Goal: Check status: Check status

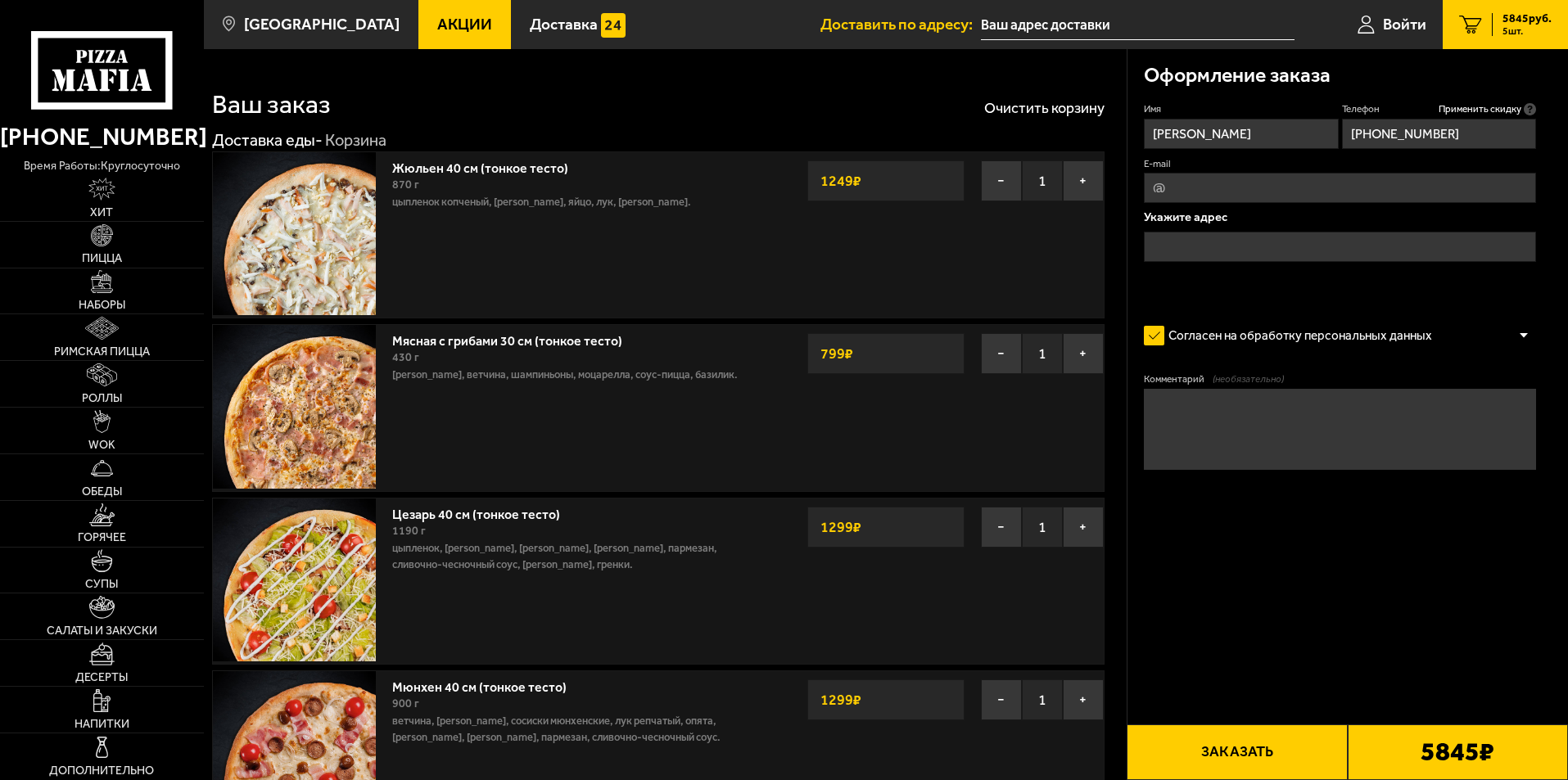
click at [126, 51] on icon at bounding box center [101, 70] width 141 height 78
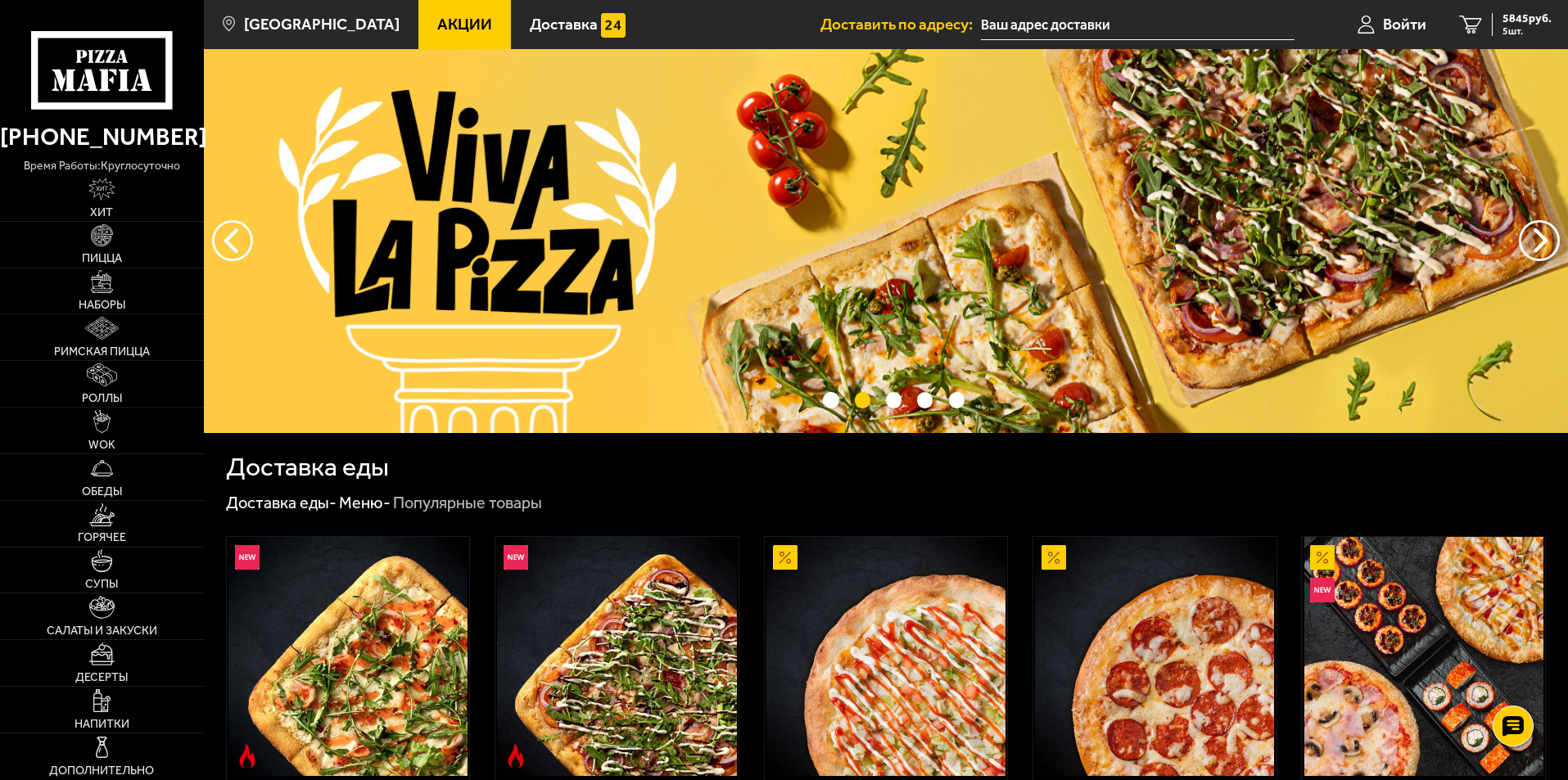
click at [1010, 30] on input "text" at bounding box center [1137, 25] width 313 height 31
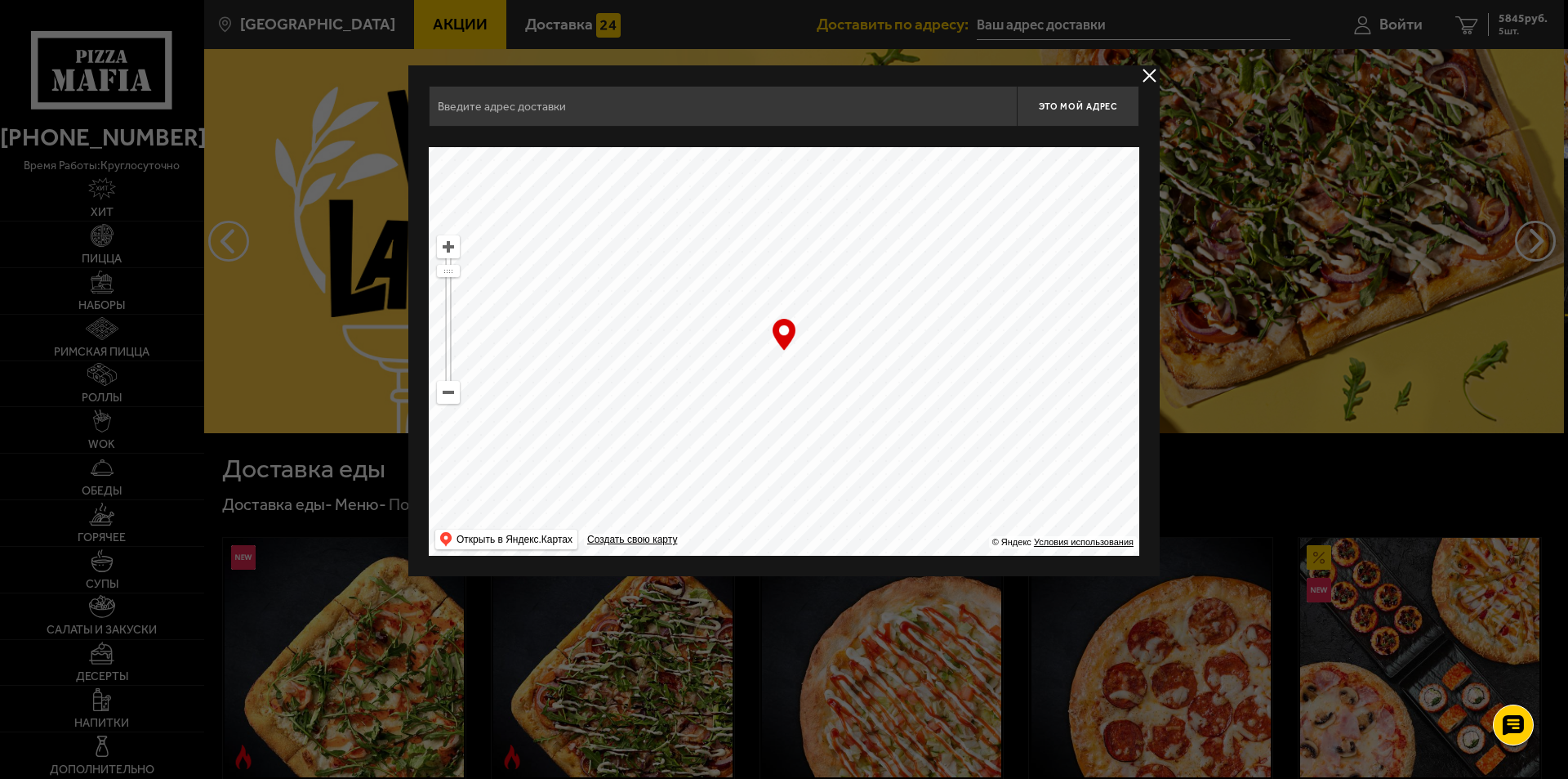
click at [539, 107] on input "text" at bounding box center [723, 107] width 588 height 41
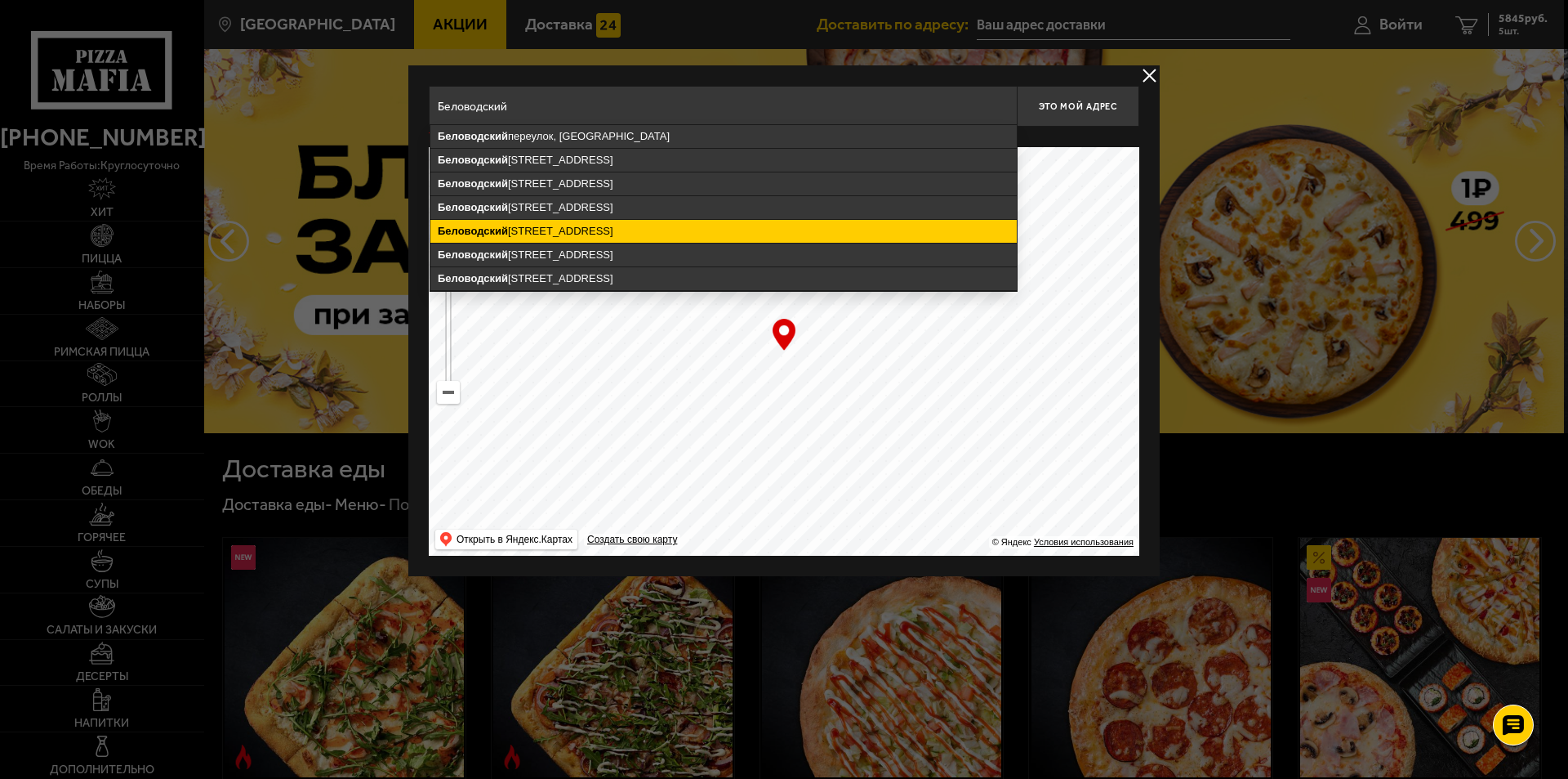
click at [578, 231] on ymaps "[STREET_ADDRESS]" at bounding box center [723, 231] width 587 height 23
type input "[STREET_ADDRESS]"
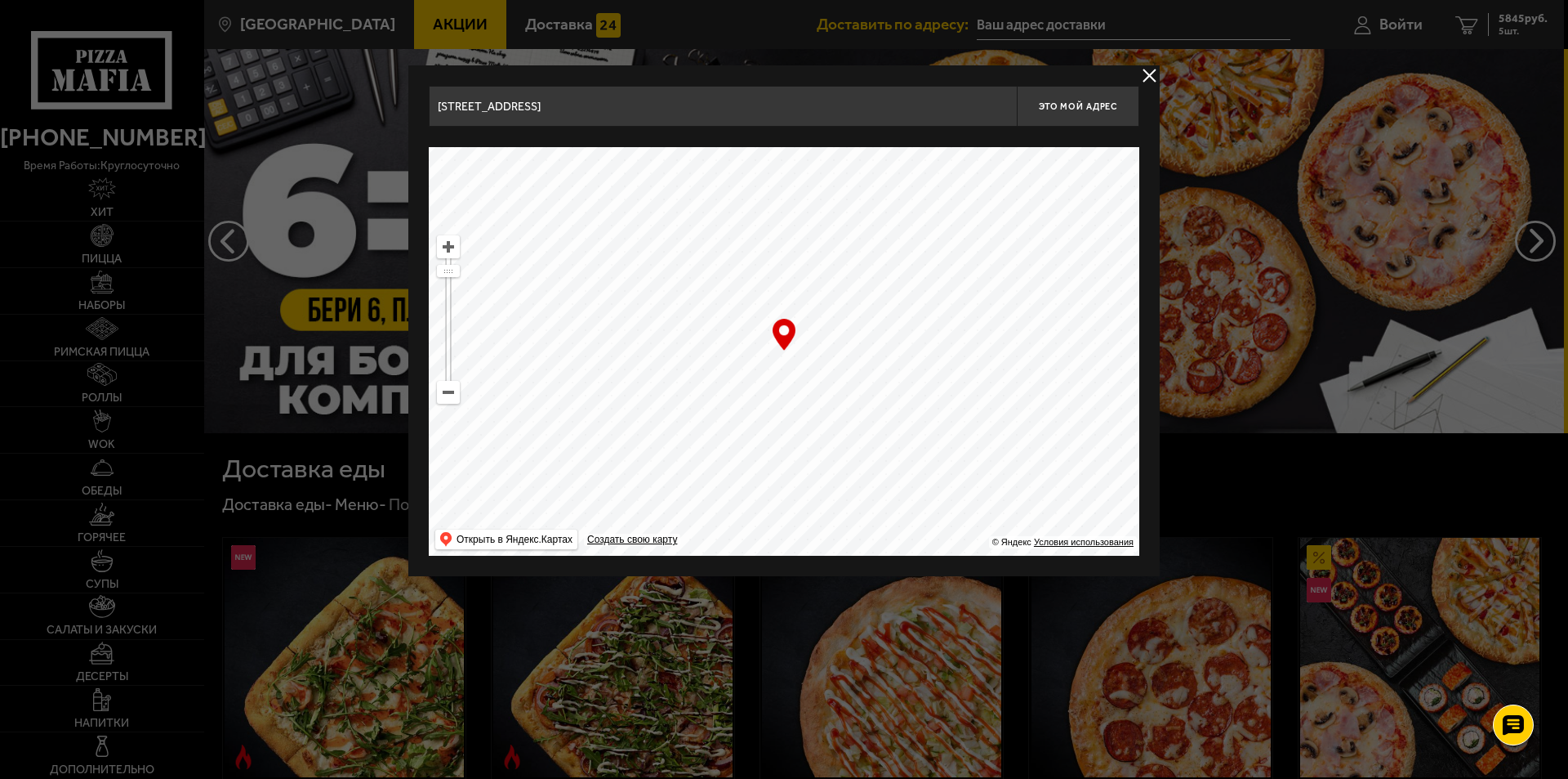
click at [1152, 79] on button "delivery type" at bounding box center [1150, 75] width 21 height 21
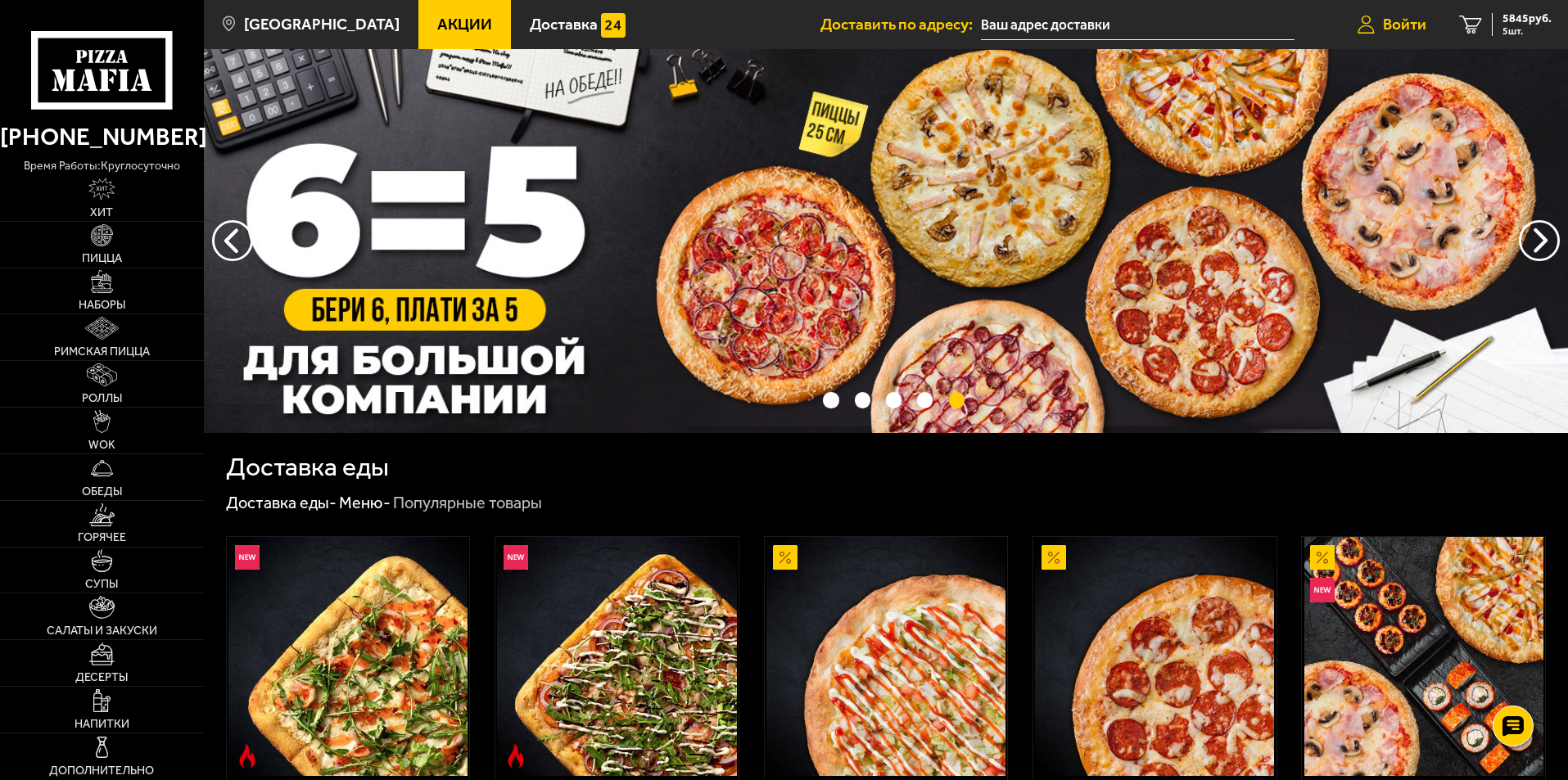
click at [1398, 20] on span "Войти" at bounding box center [1405, 23] width 43 height 15
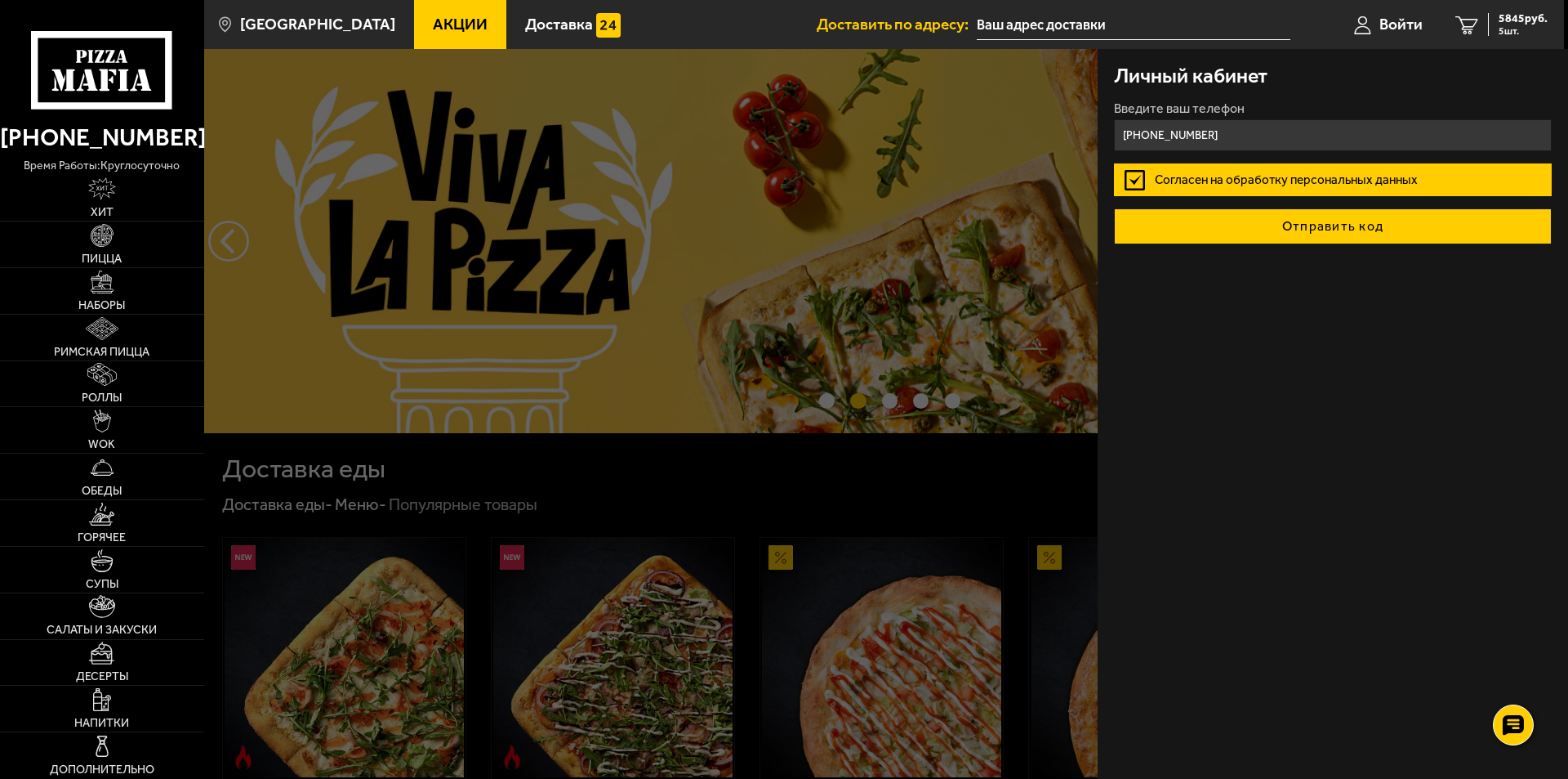
type input "[PHONE_NUMBER]"
click at [1318, 221] on button "Отправить код" at bounding box center [1333, 226] width 438 height 36
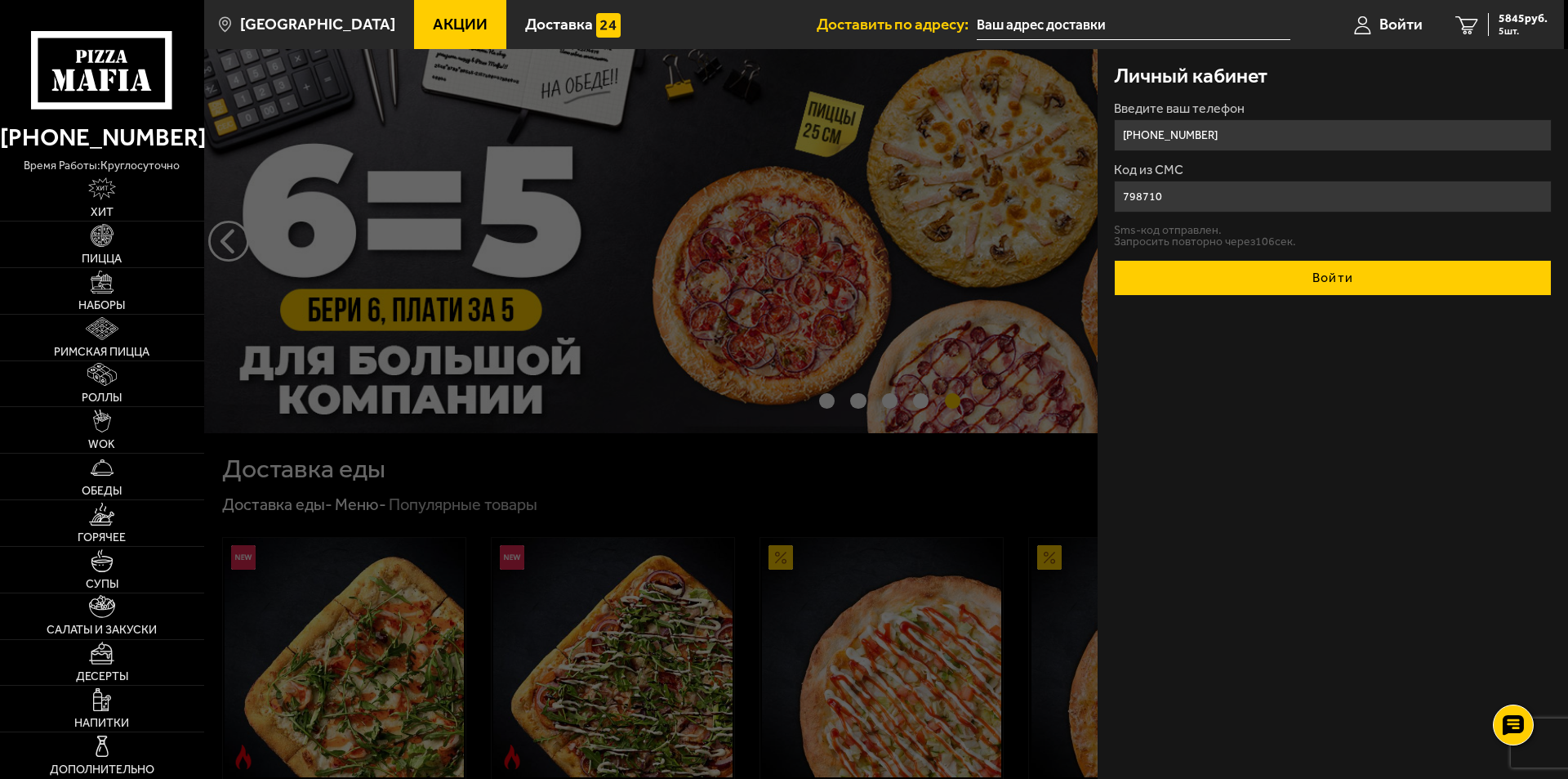
type input "798710"
click at [1321, 285] on button "Войти" at bounding box center [1333, 278] width 438 height 36
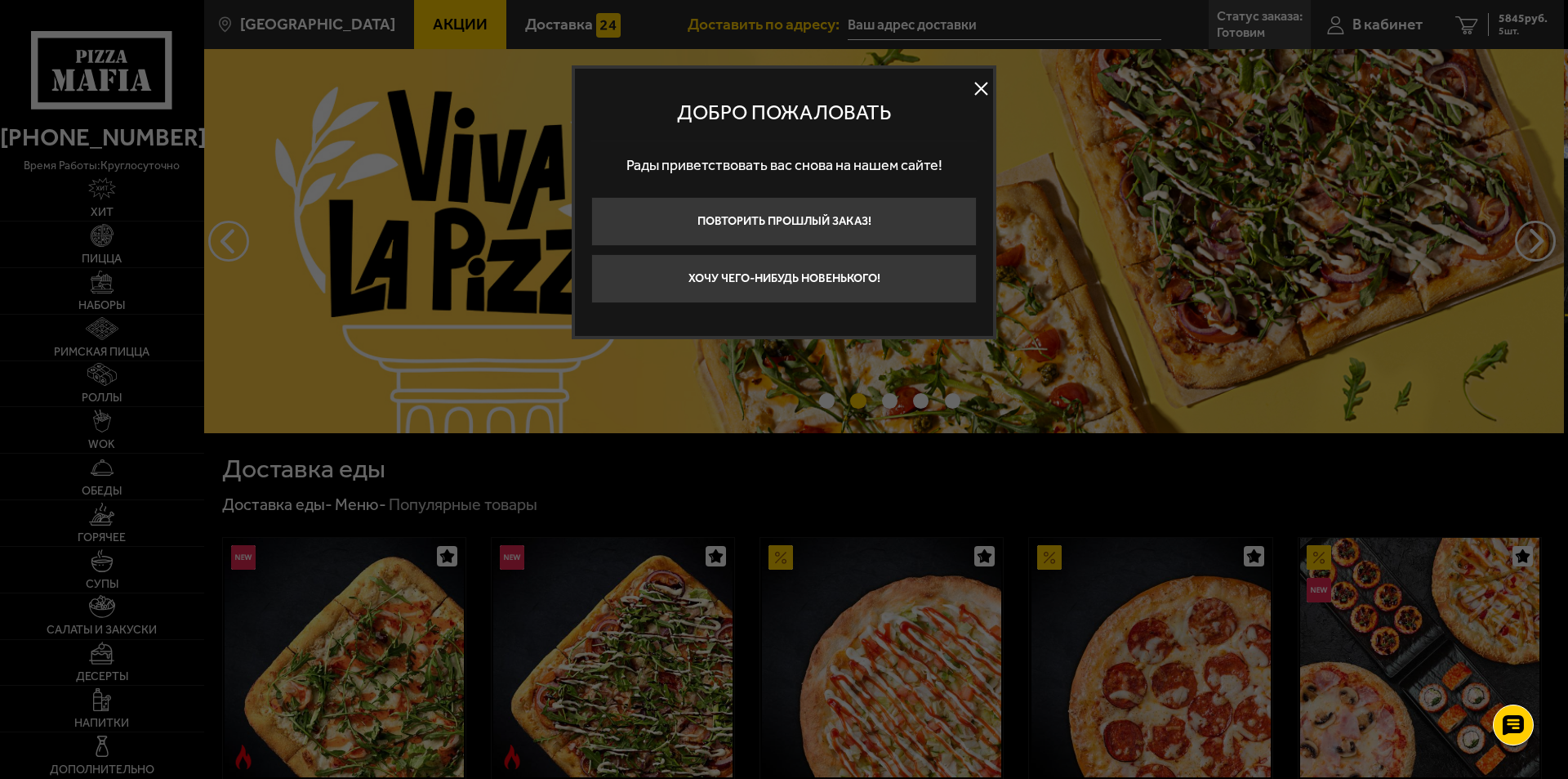
click at [980, 81] on button at bounding box center [980, 89] width 24 height 24
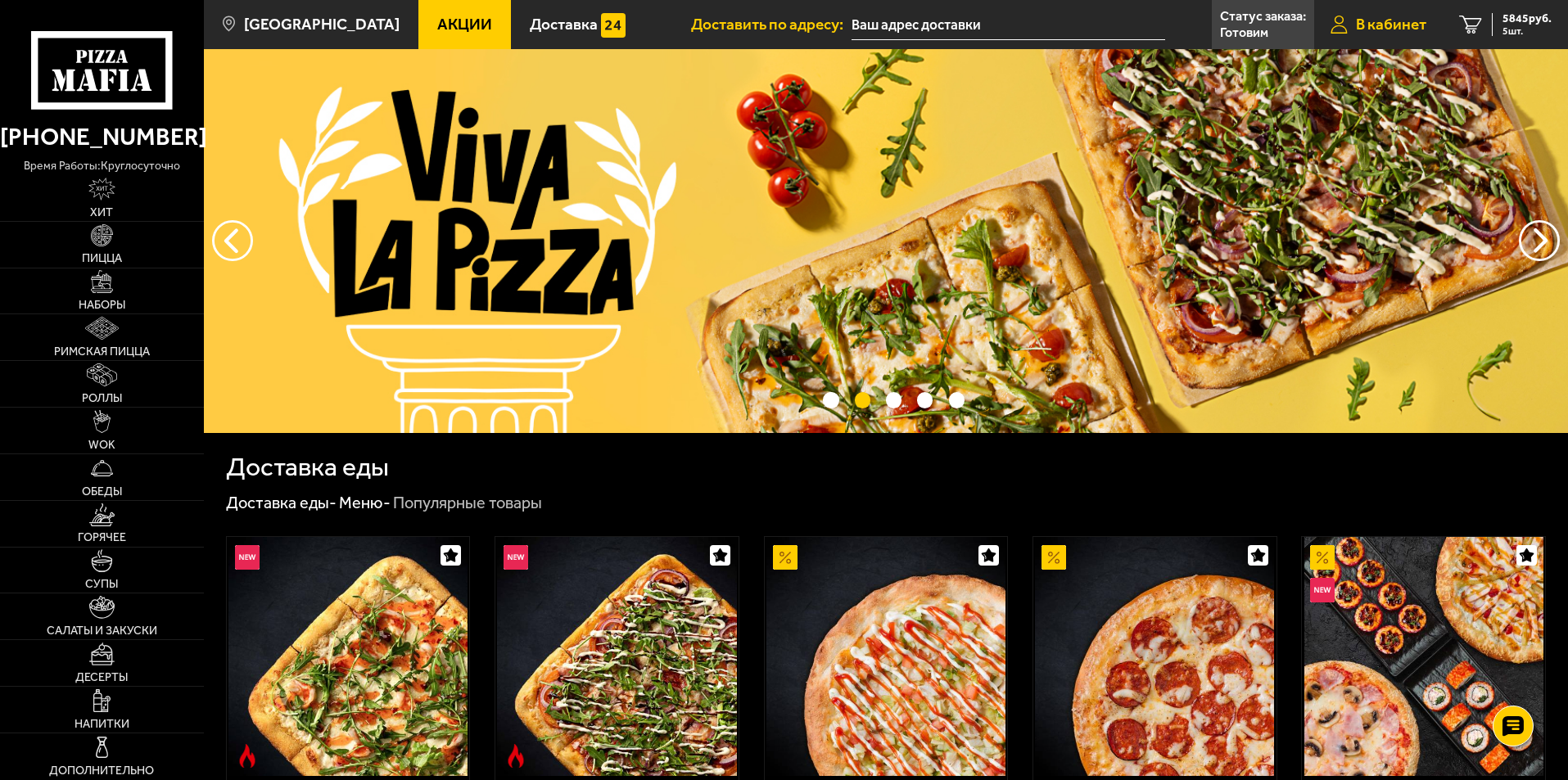
click at [1383, 20] on span "В кабинет" at bounding box center [1391, 23] width 70 height 15
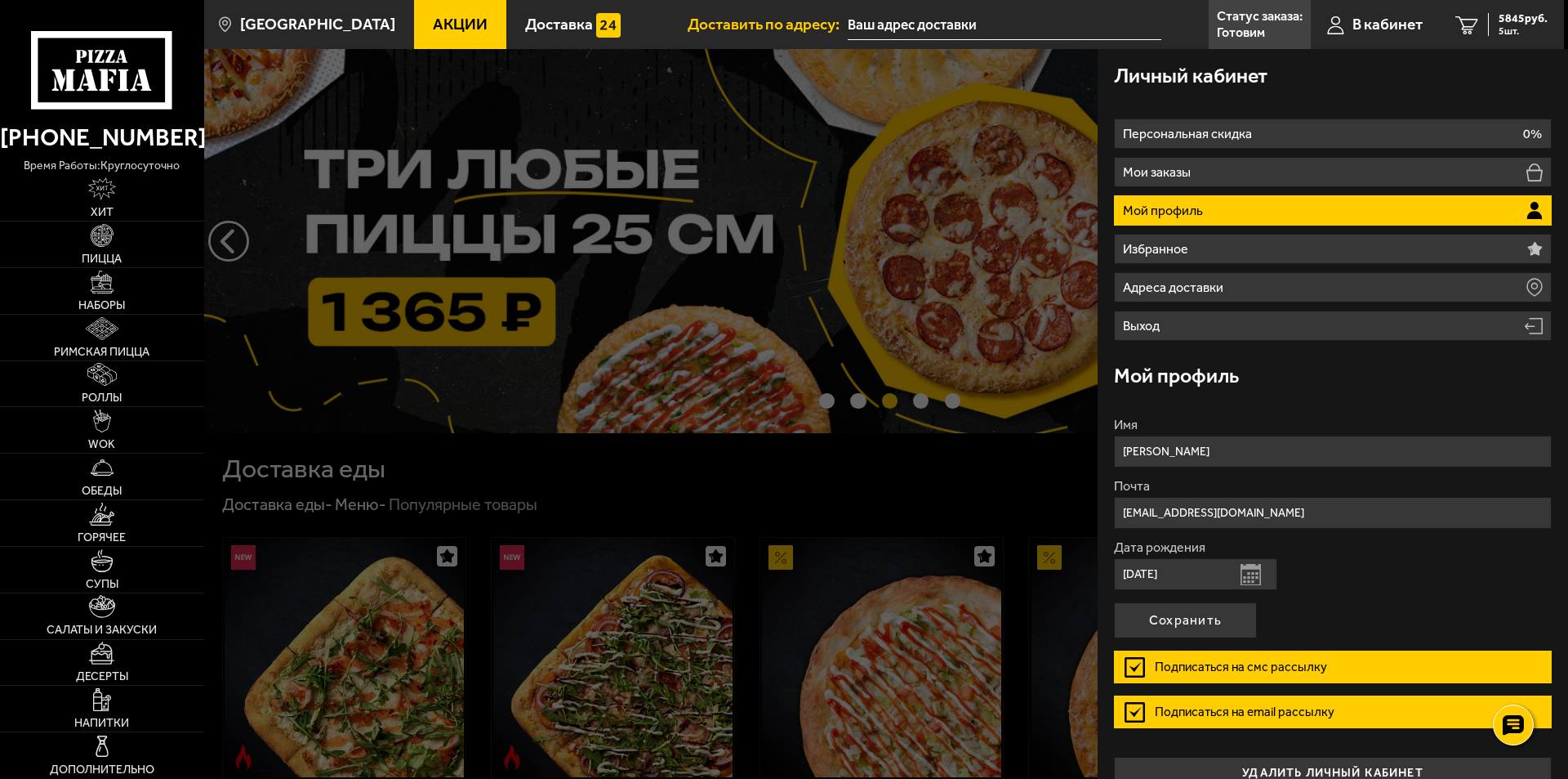
scroll to position [27, 0]
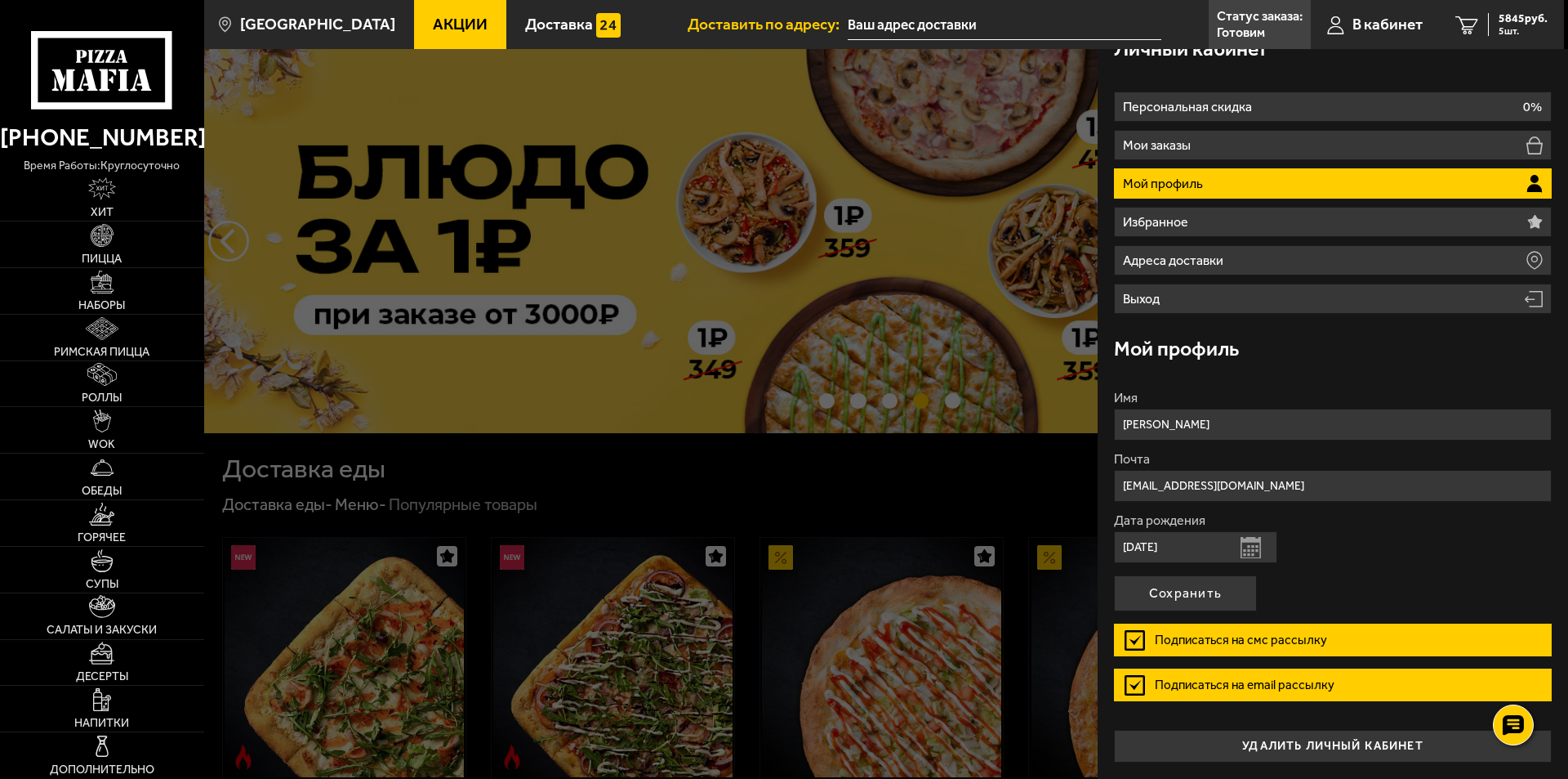
click at [1275, 183] on li "Мой профиль" at bounding box center [1333, 184] width 438 height 30
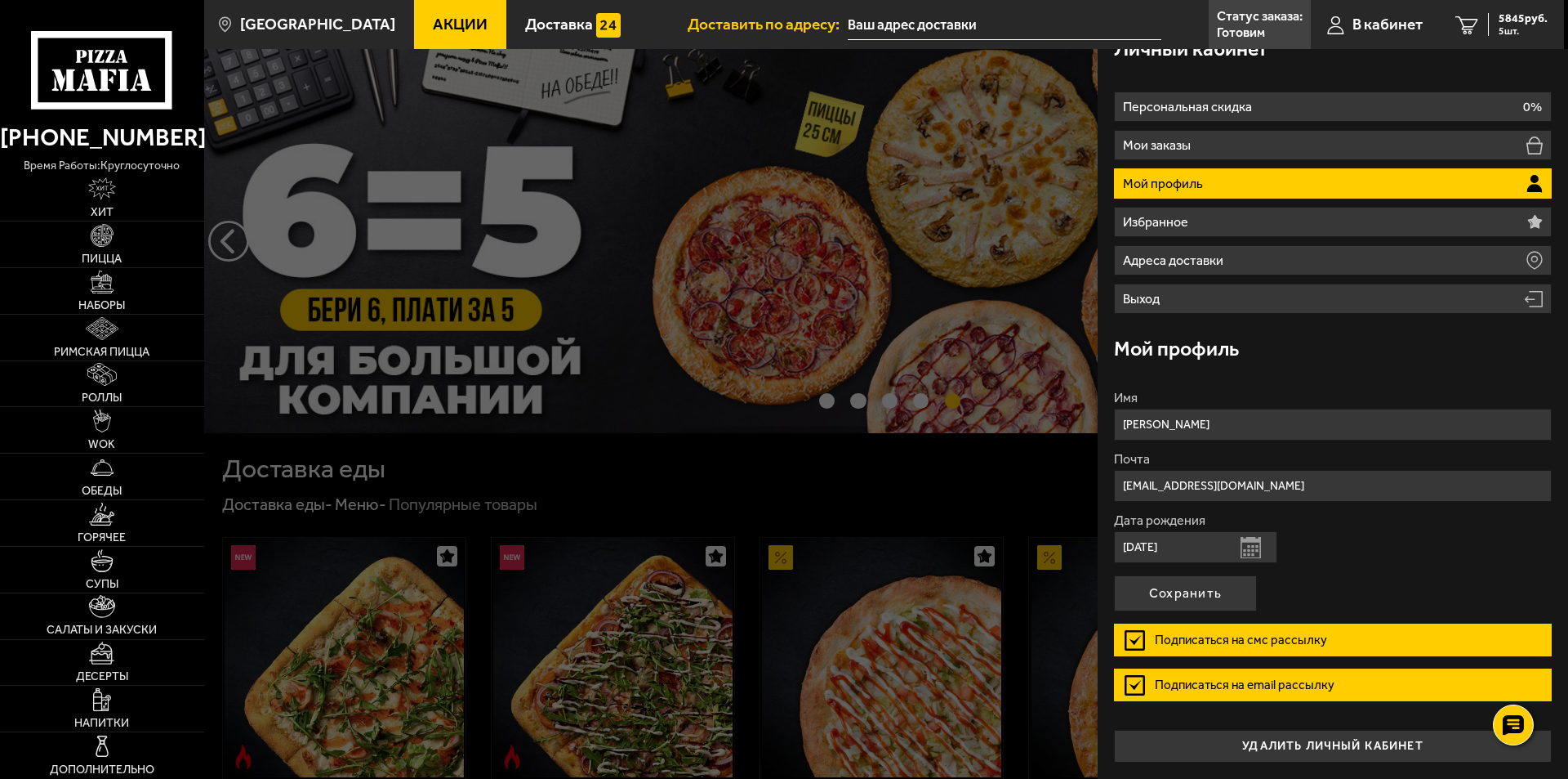
click at [1275, 183] on li "Мой профиль" at bounding box center [1333, 184] width 438 height 30
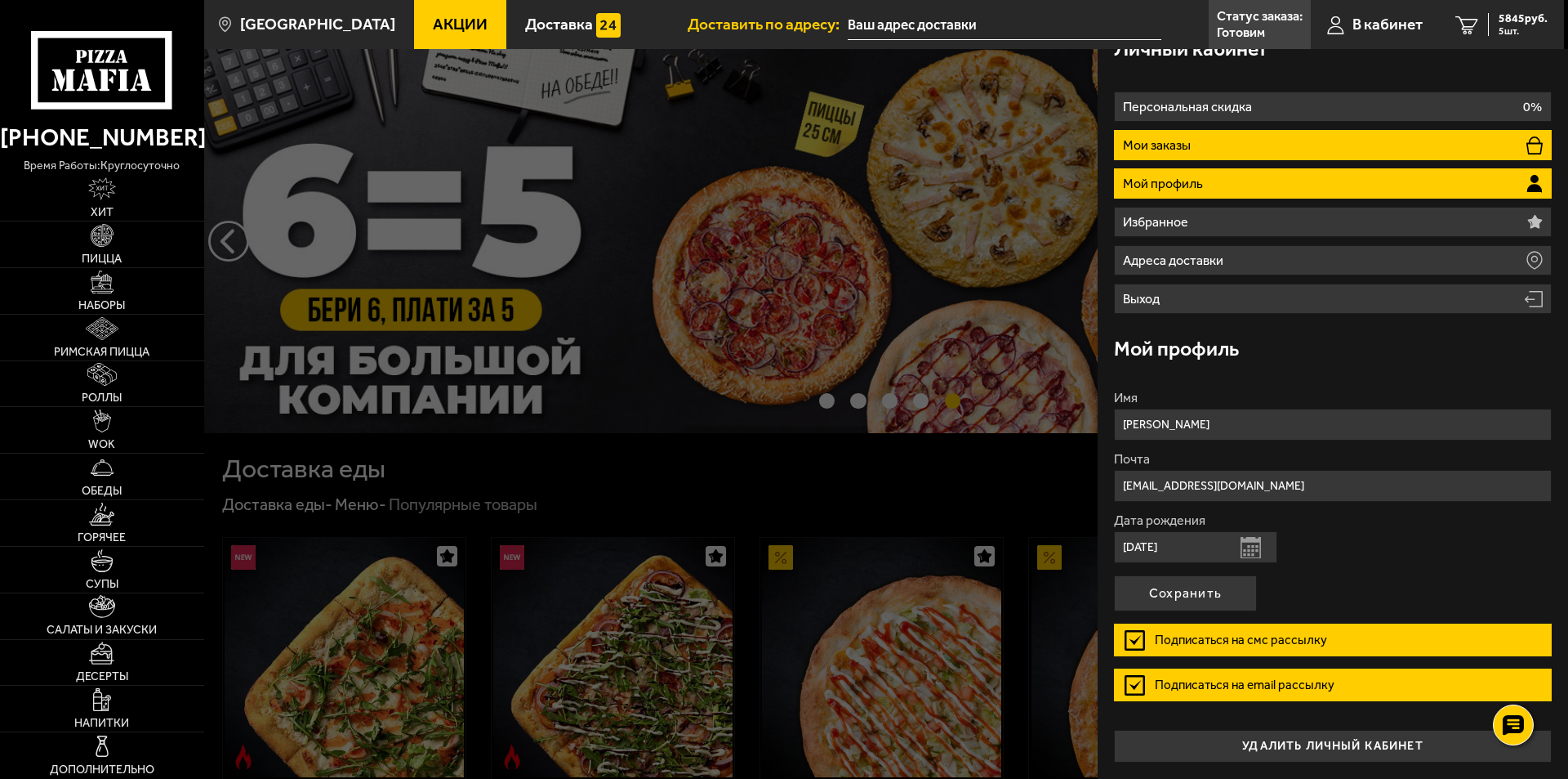
click at [1273, 142] on li "Мои заказы" at bounding box center [1333, 145] width 438 height 30
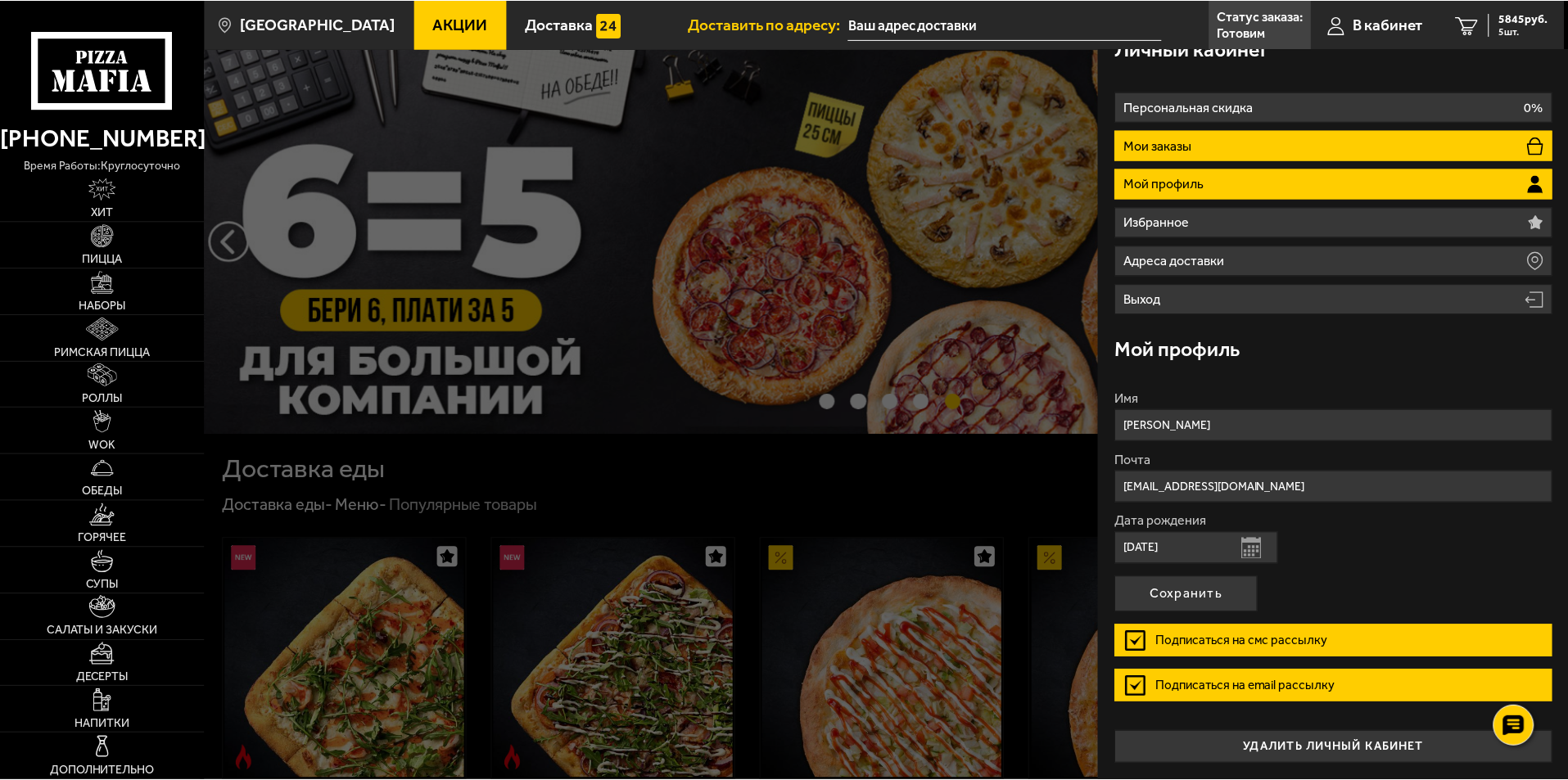
scroll to position [0, 0]
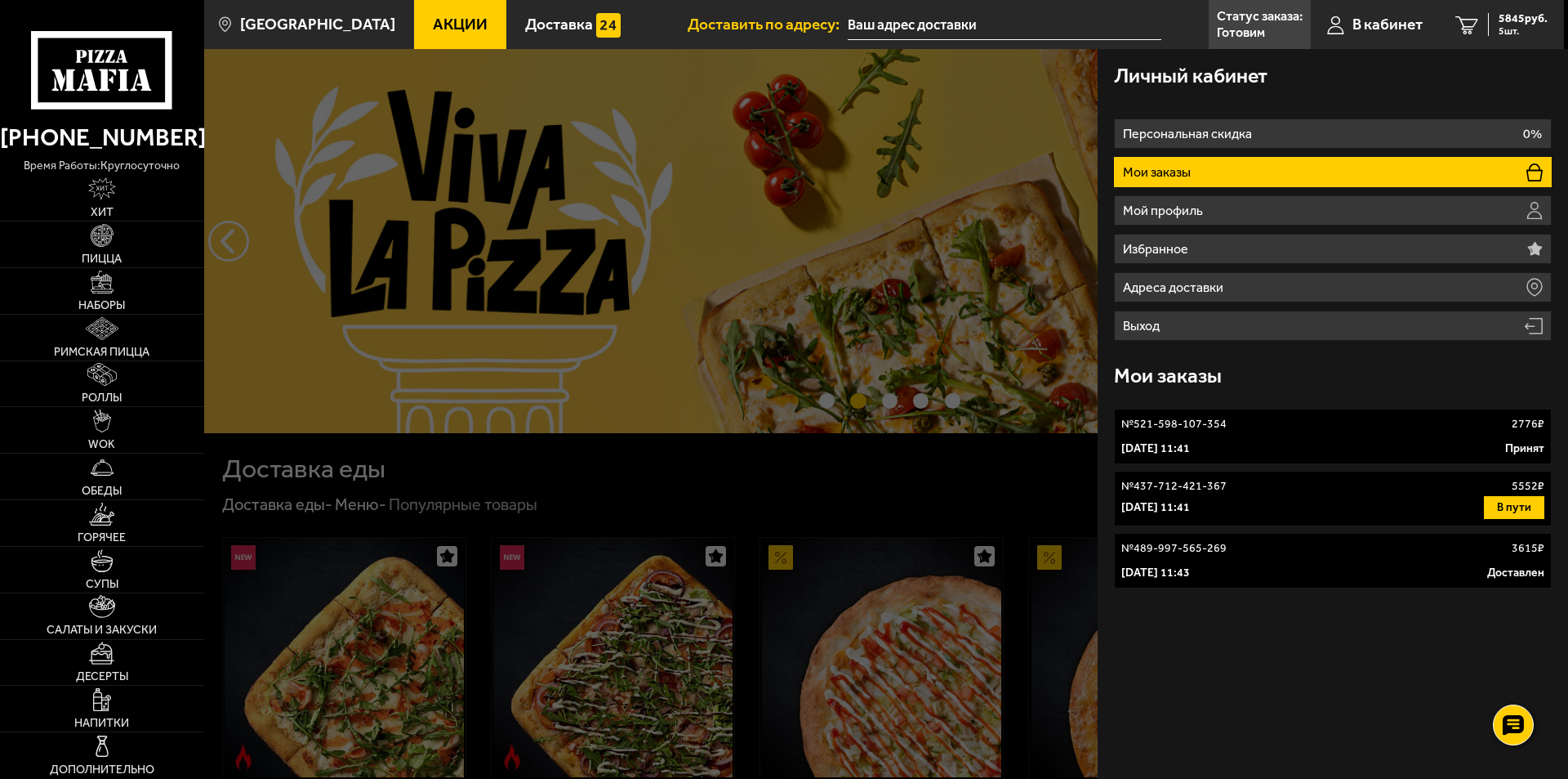
click at [1273, 492] on div "№ 437-712-421-367 5552 ₽" at bounding box center [1333, 486] width 423 height 16
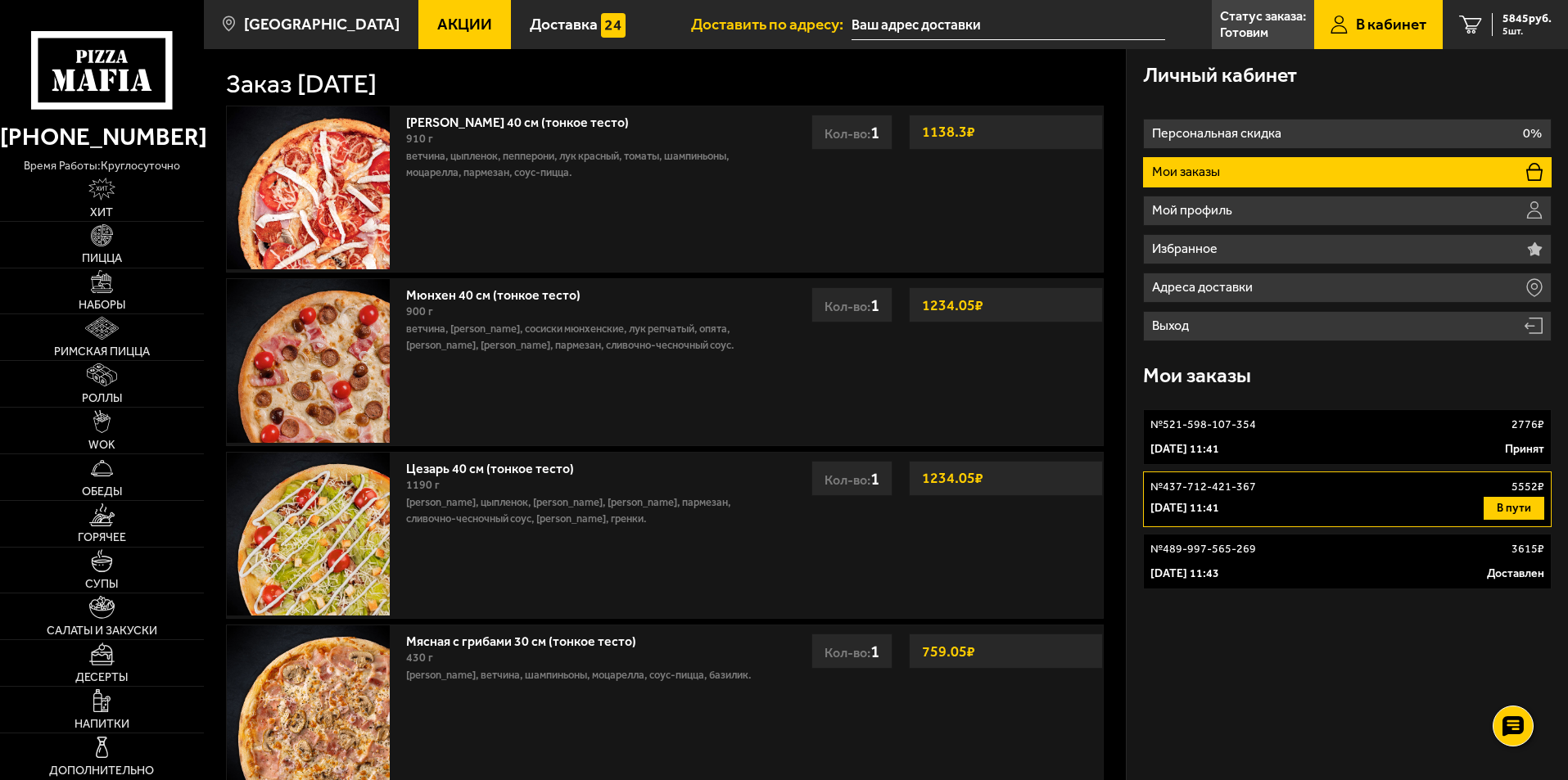
click at [1511, 502] on button "В пути" at bounding box center [1513, 508] width 60 height 23
click at [1352, 506] on div "[DATE] 11:41 В пути" at bounding box center [1347, 508] width 394 height 23
click at [1504, 719] on use at bounding box center [1512, 727] width 23 height 23
click at [1513, 678] on use at bounding box center [1512, 678] width 23 height 23
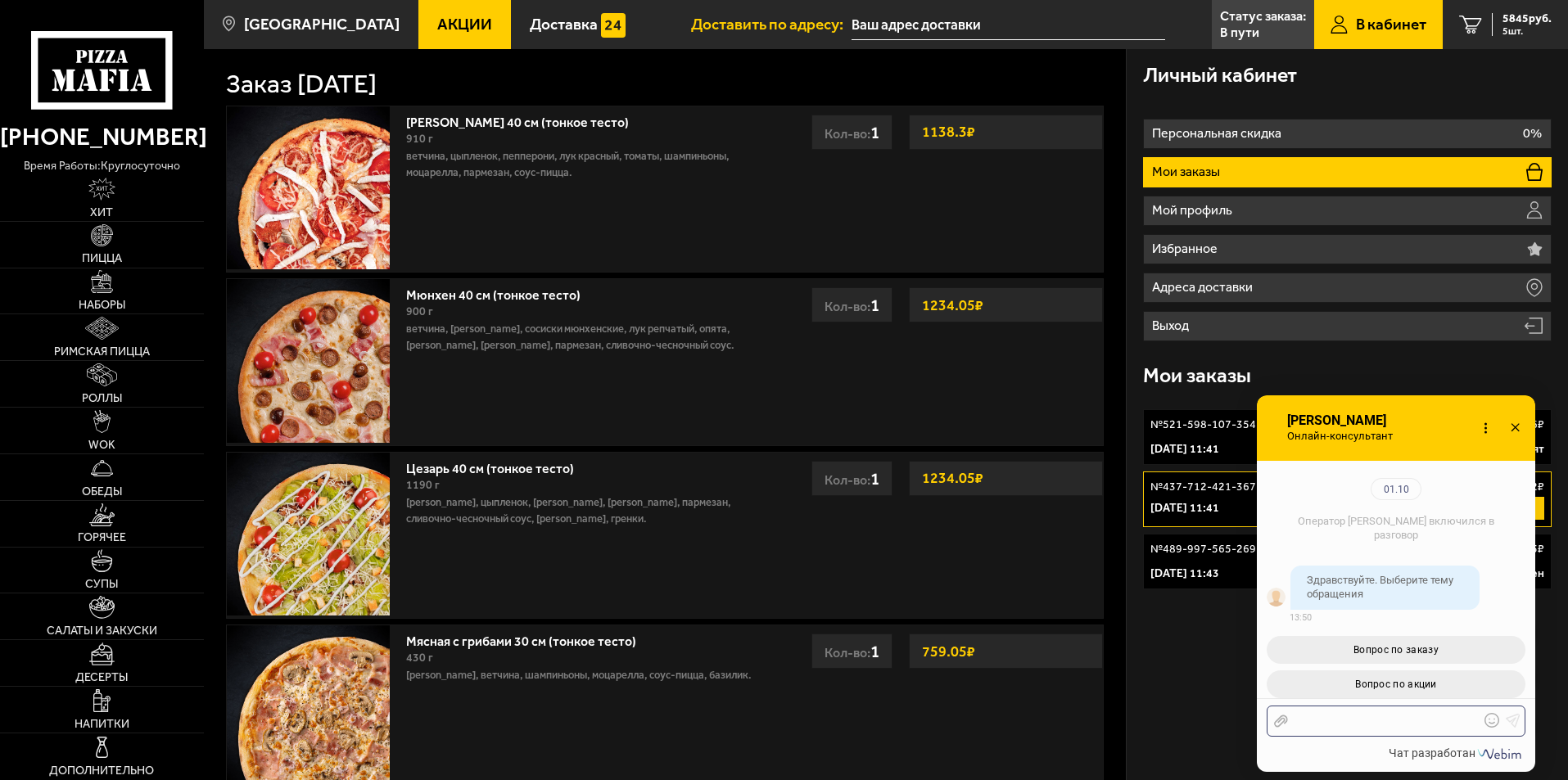
scroll to position [179, 0]
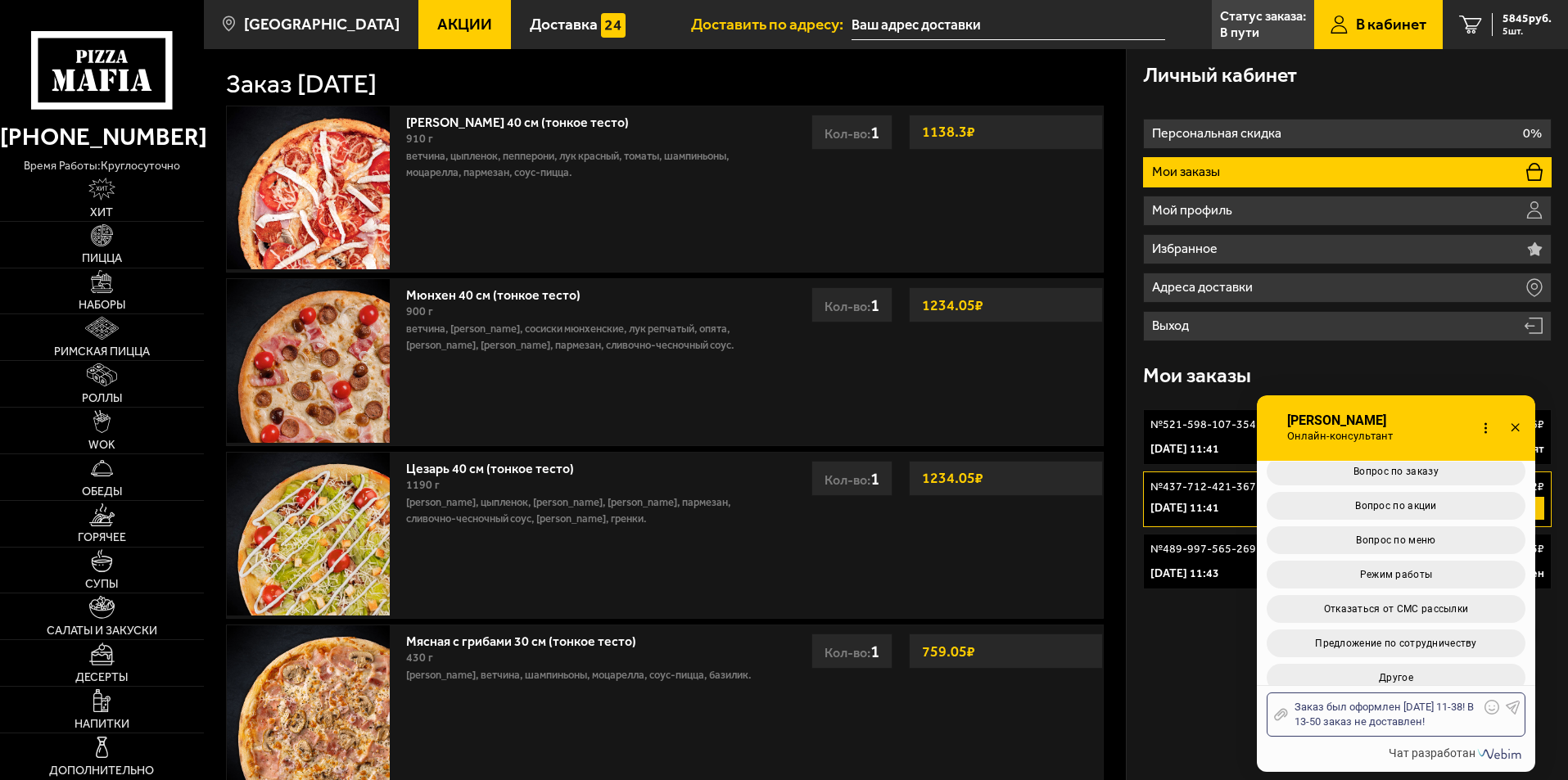
click at [1328, 725] on div "Заказ был оформлен [DATE] 11-38! В 13-50 заказ не доставлен!" at bounding box center [1383, 714] width 191 height 30
click at [1409, 708] on div "Заказ был оформлен [DATE] 11-38! Оператором обозначено было время доставки 1 ча…" at bounding box center [1383, 700] width 191 height 59
click at [1409, 718] on div "Заказ был оформлен [DATE] 11-38! Оператором обозначено было время доставки - 1 …" at bounding box center [1383, 700] width 191 height 59
click at [1293, 665] on div "Заказ был оформлен [DATE] 11-38! Оператором обозначено было время доставки - 1 …" at bounding box center [1383, 692] width 191 height 74
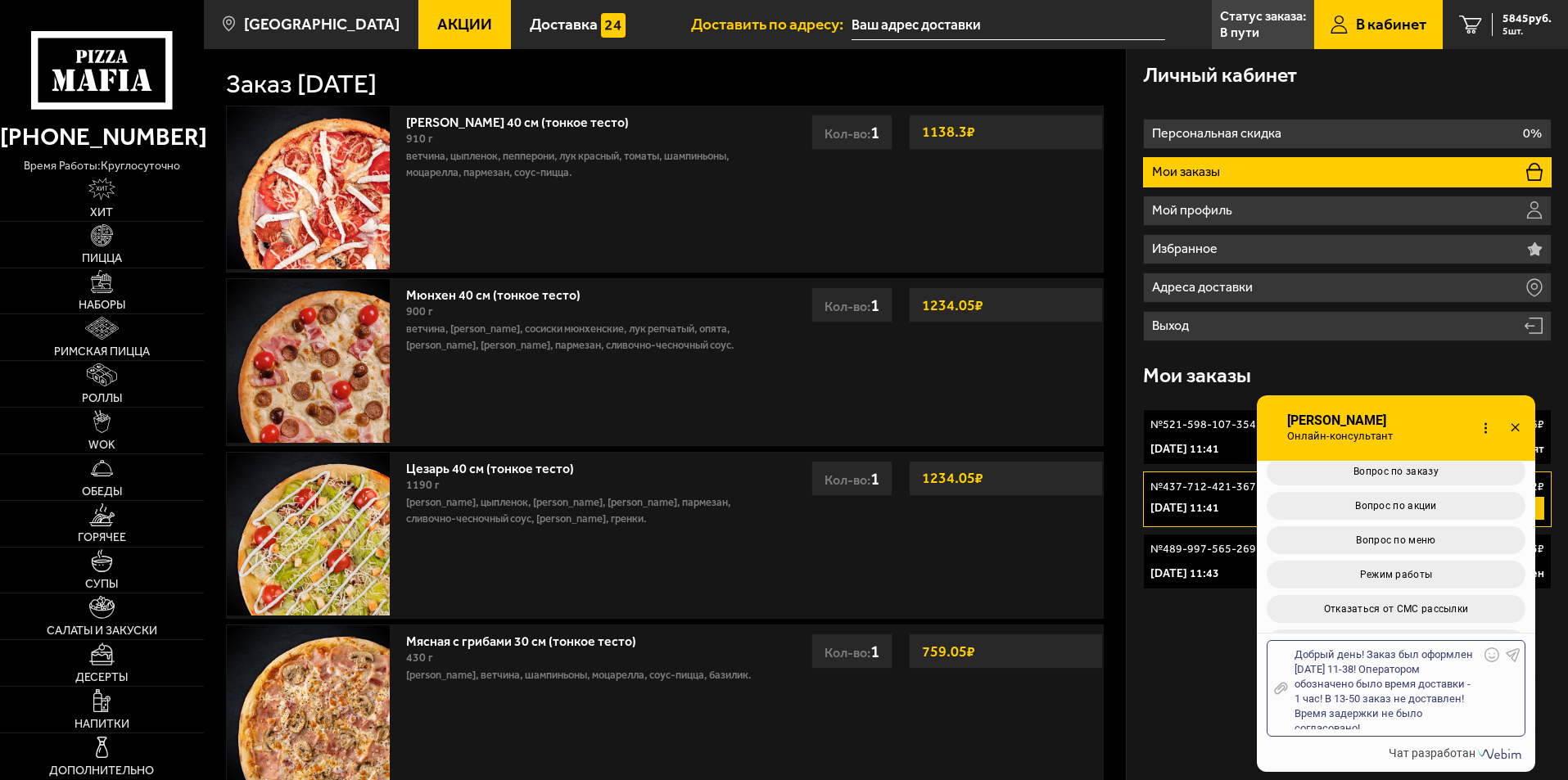
scroll to position [6, 0]
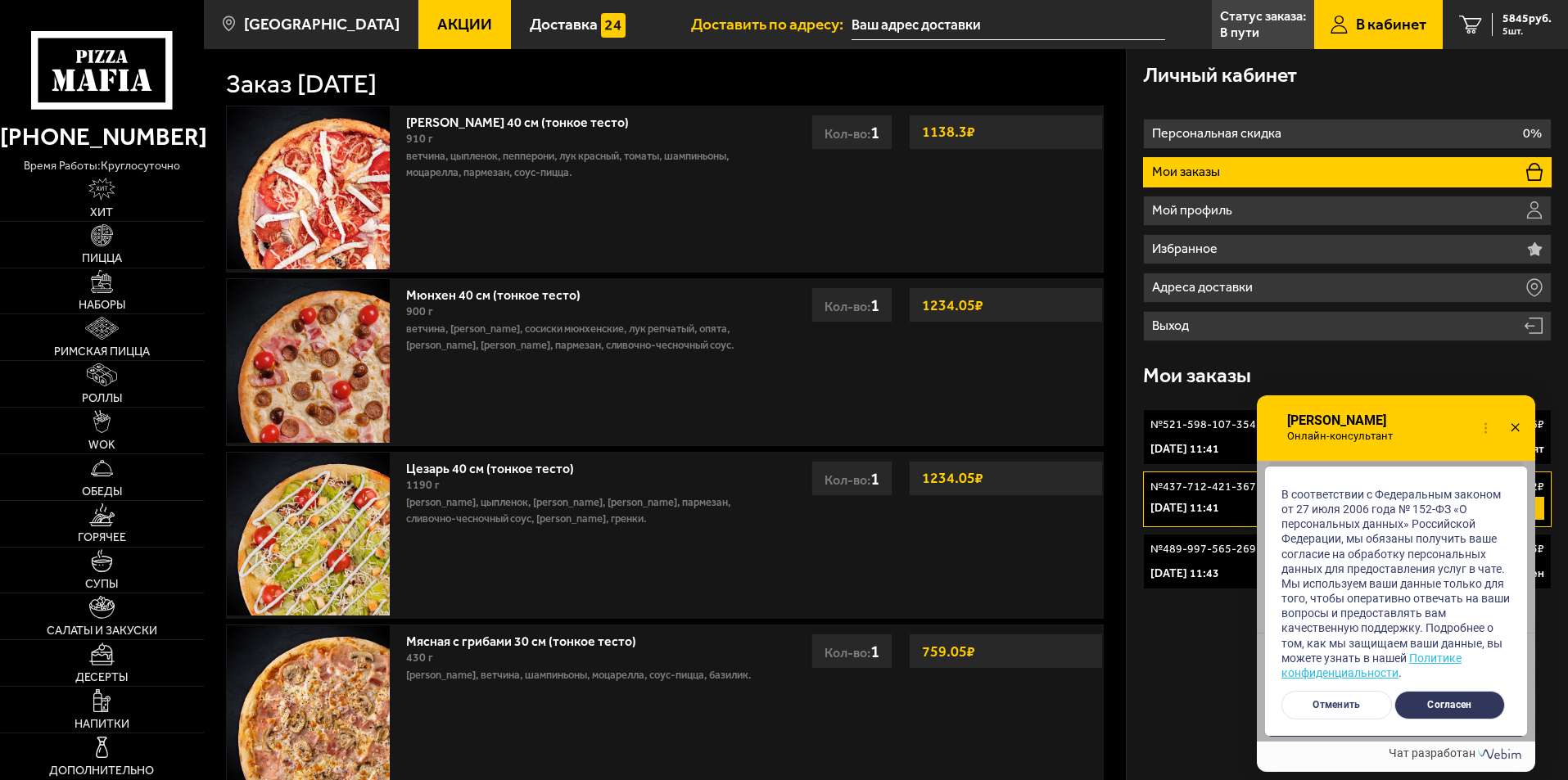
click at [1420, 698] on button "Согласен" at bounding box center [1449, 705] width 110 height 29
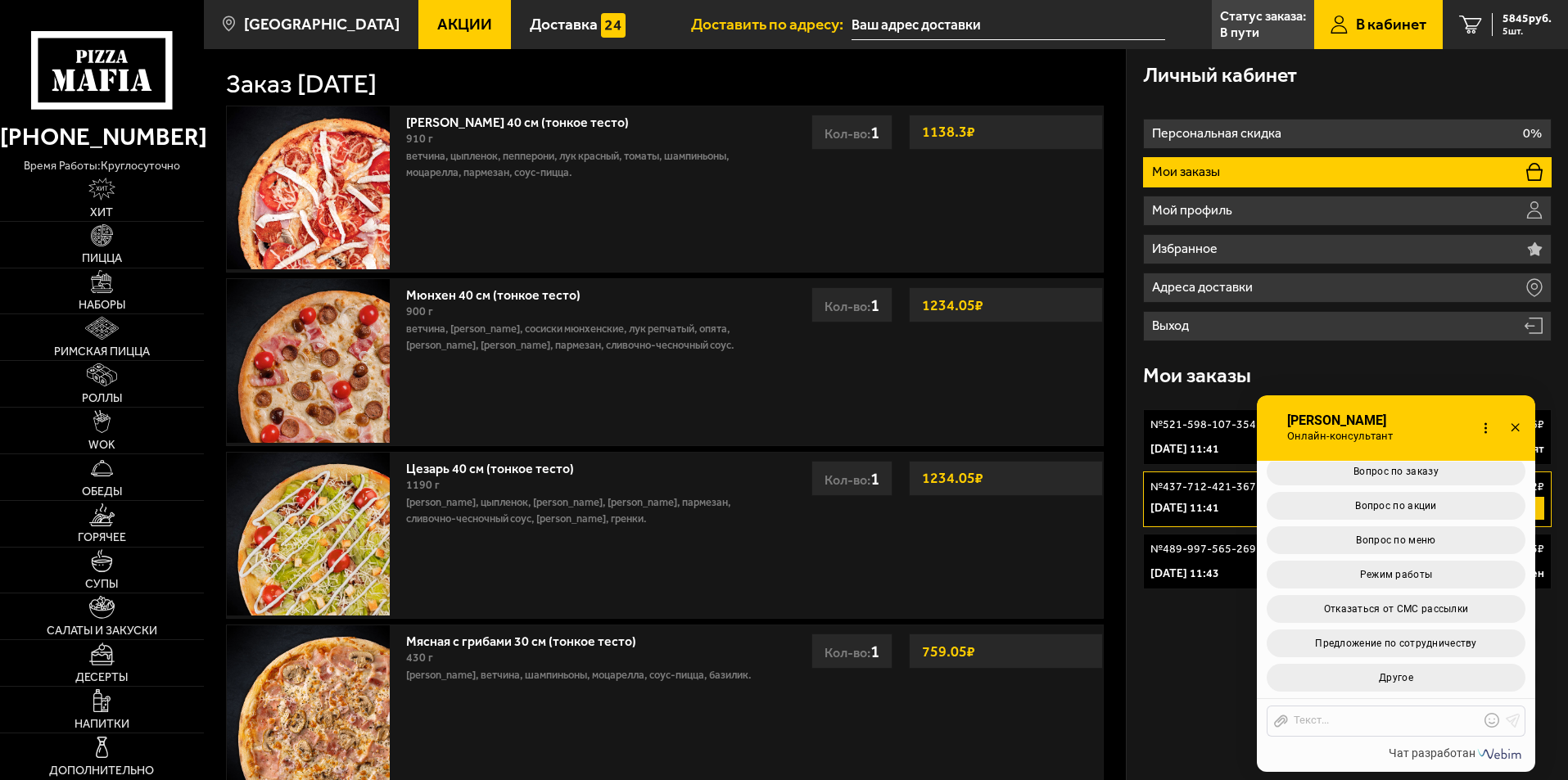
click at [1520, 428] on icon at bounding box center [1515, 428] width 23 height 23
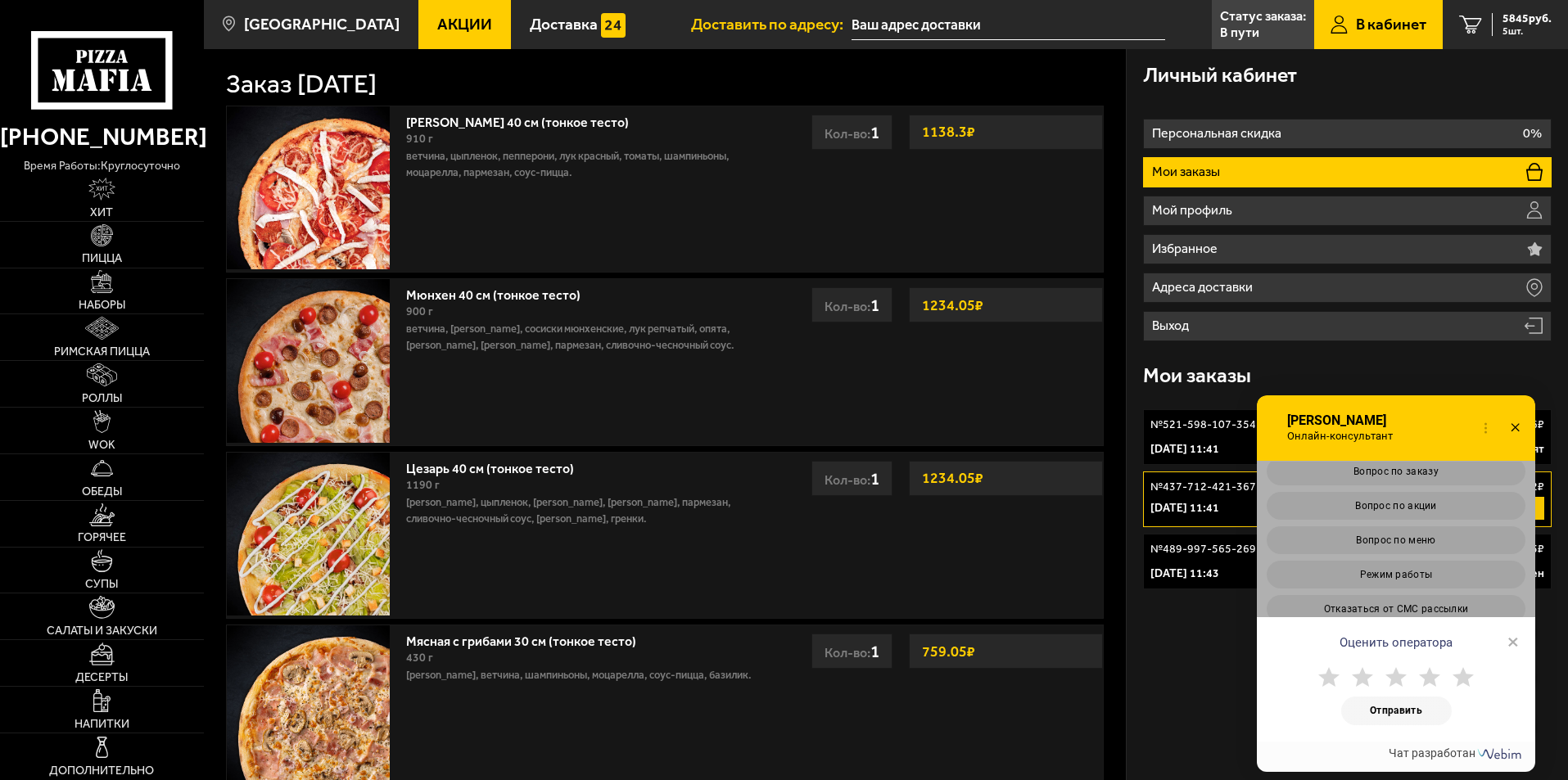
click at [1514, 644] on span "×" at bounding box center [1512, 641] width 12 height 24
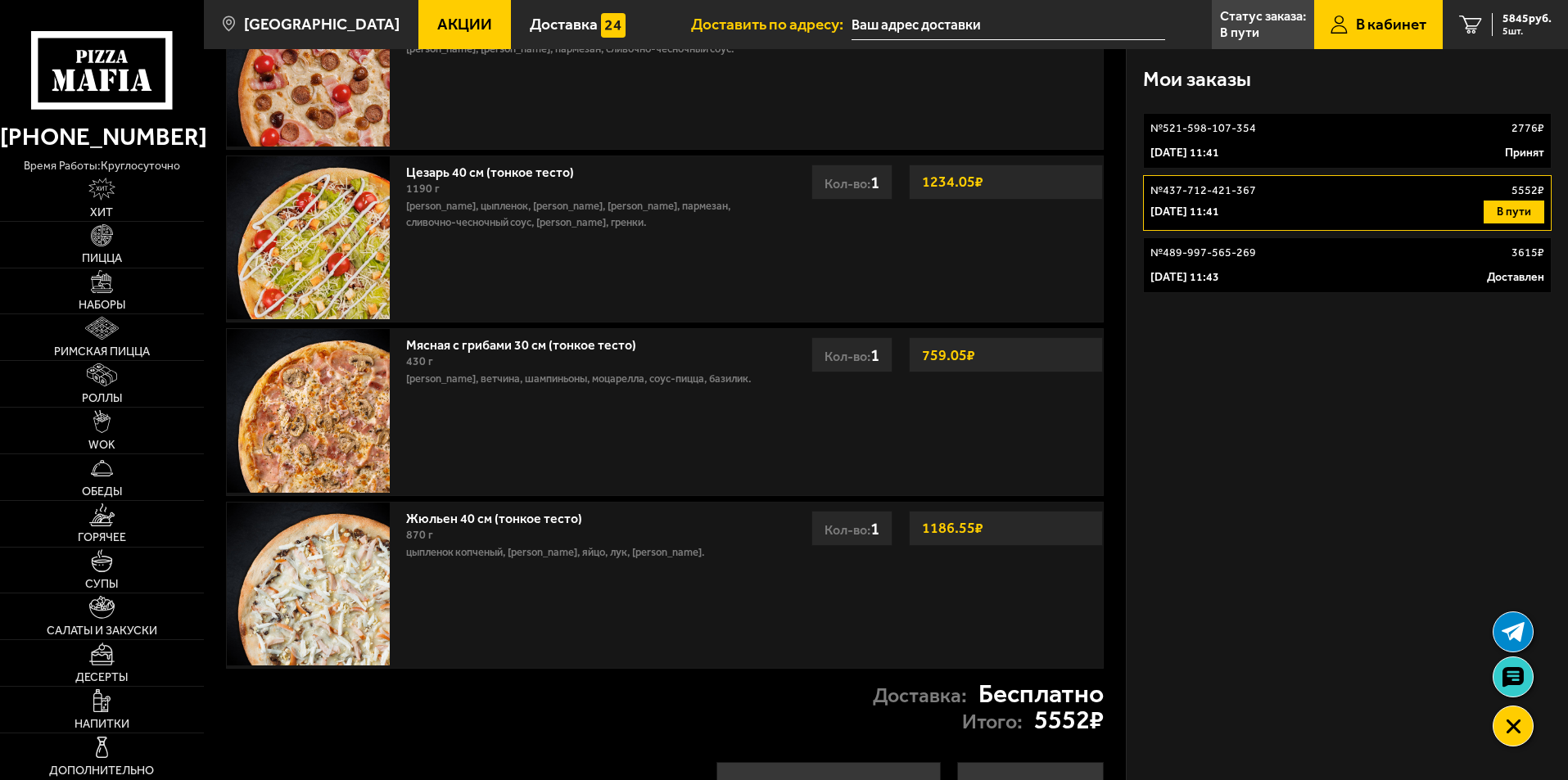
scroll to position [328, 0]
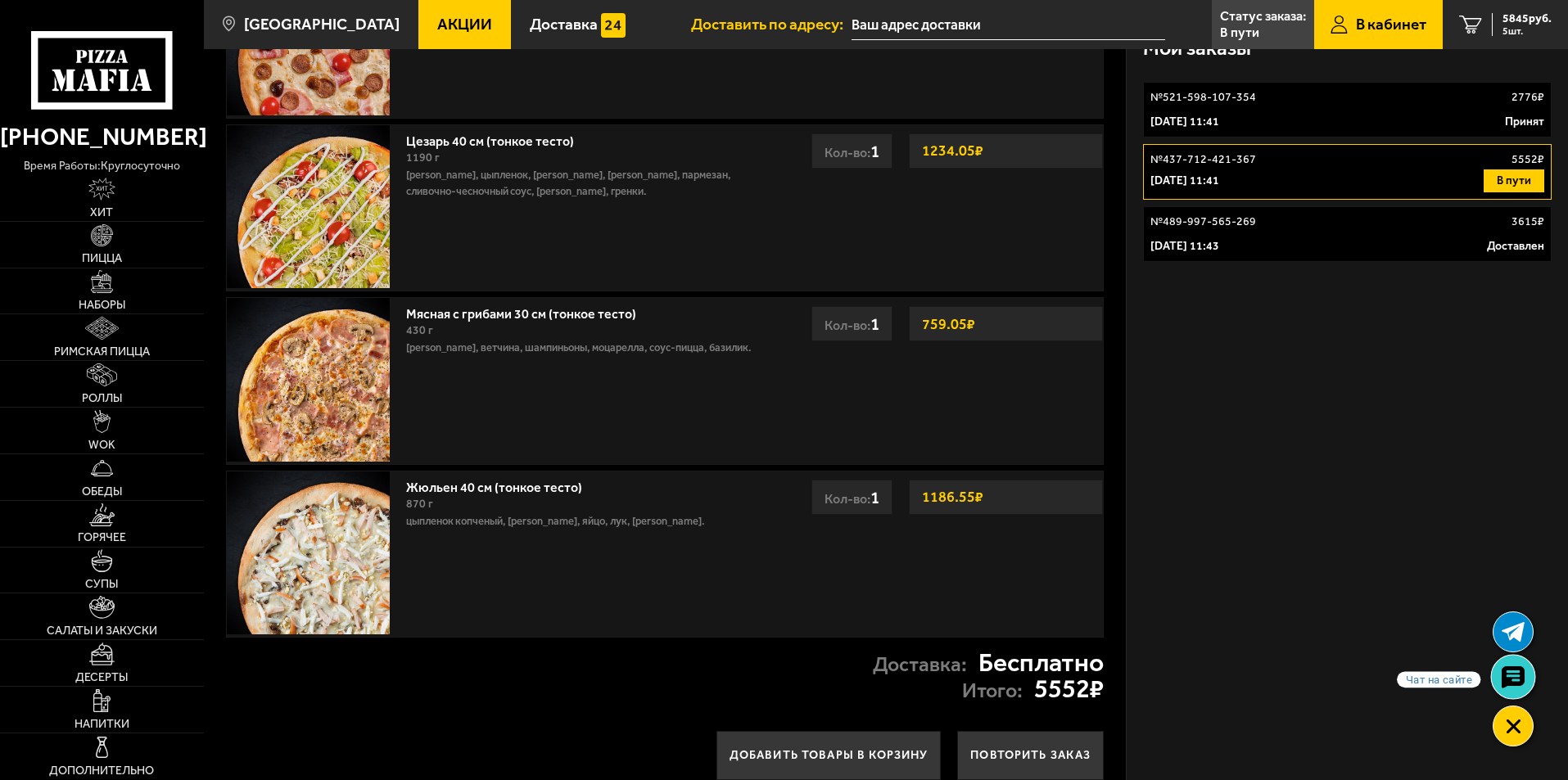
click at [1510, 667] on use at bounding box center [1512, 678] width 23 height 23
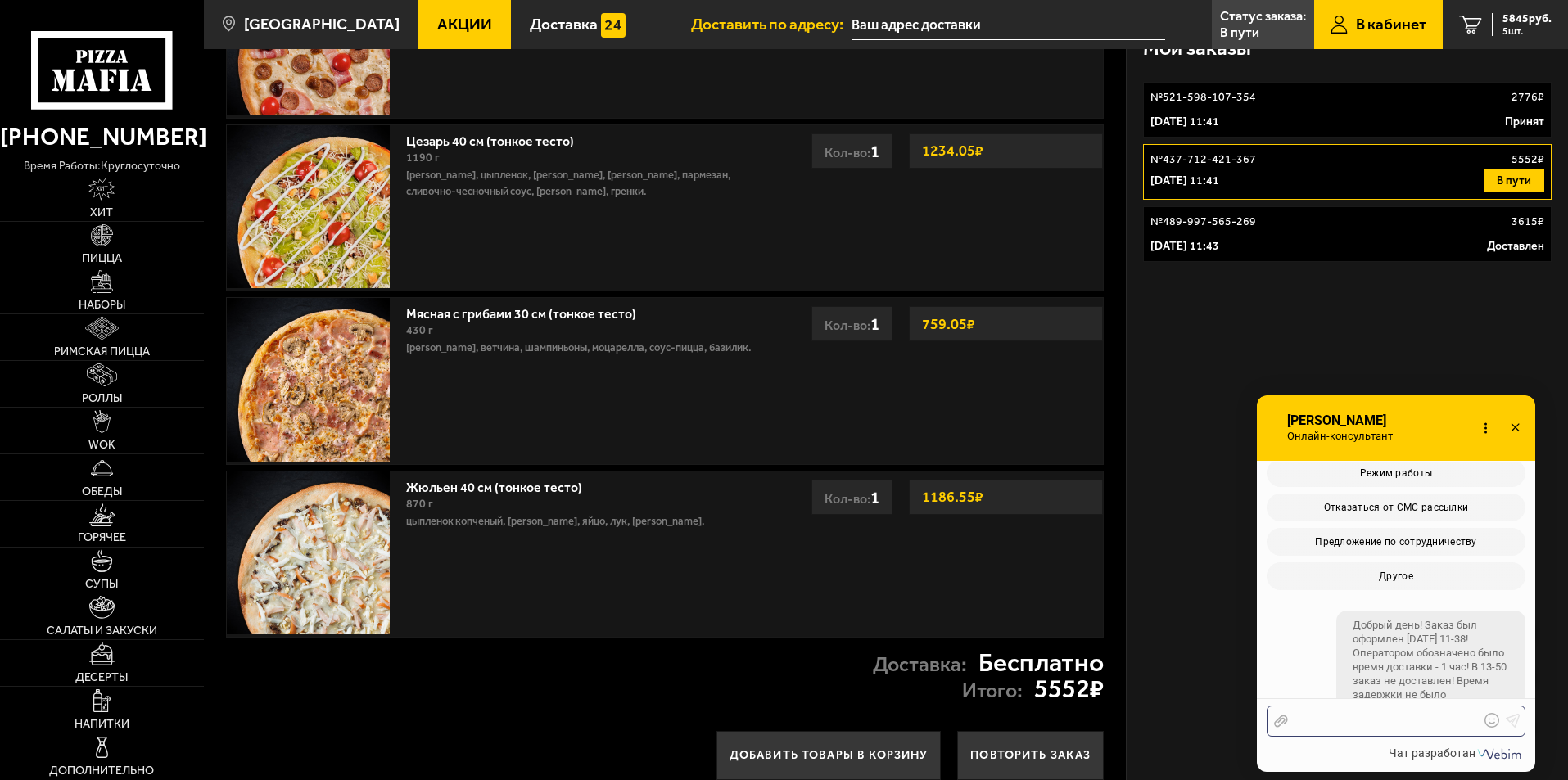
scroll to position [238, 0]
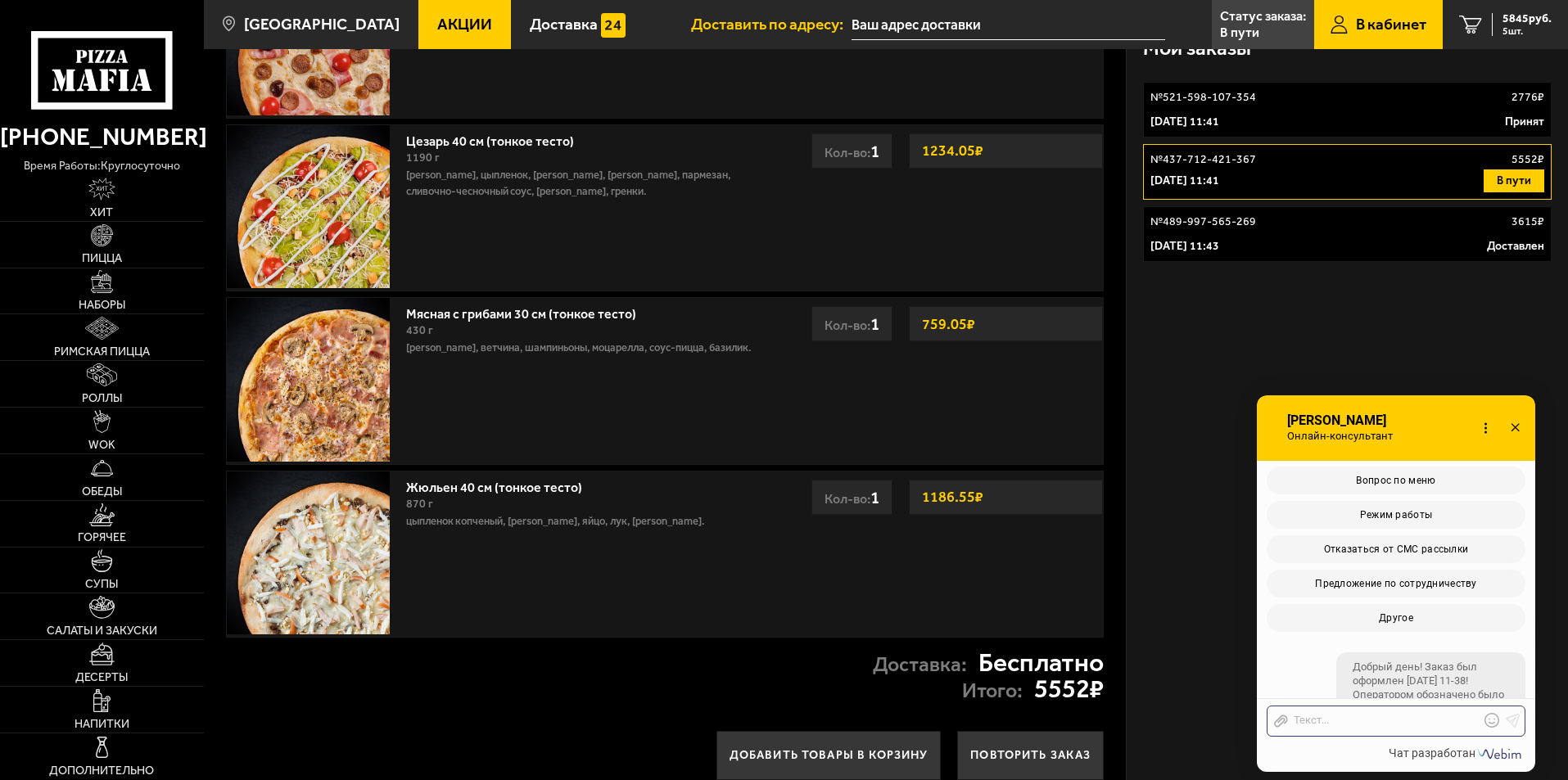
click at [1516, 428] on icon at bounding box center [1515, 428] width 23 height 23
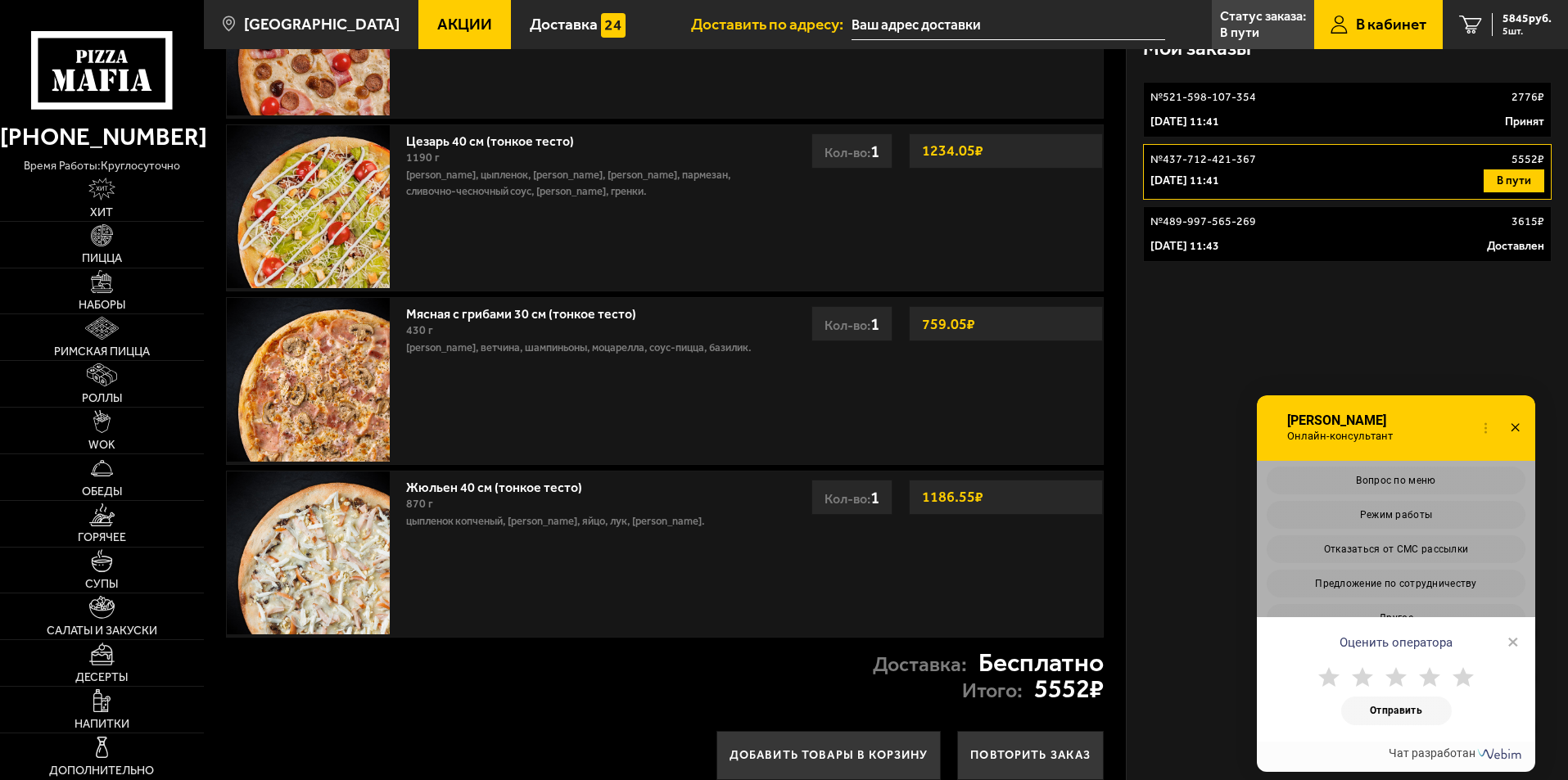
click at [1516, 641] on span "×" at bounding box center [1512, 641] width 12 height 24
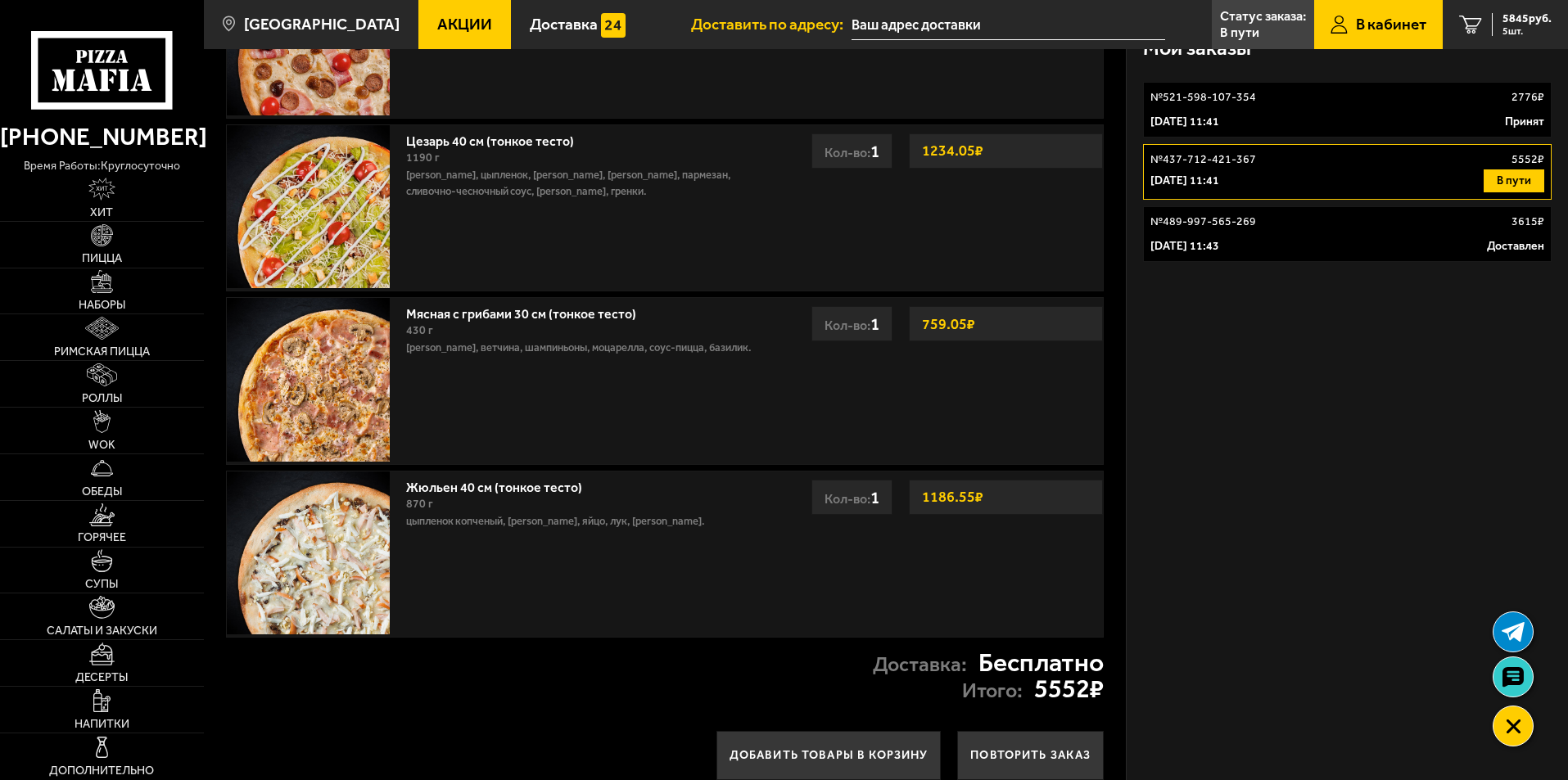
click at [1516, 432] on div "Личный кабинет Персональная скидка 0% Мои заказы Мой профиль Избранное Адреса д…" at bounding box center [1346, 259] width 441 height 1074
